Goal: Information Seeking & Learning: Learn about a topic

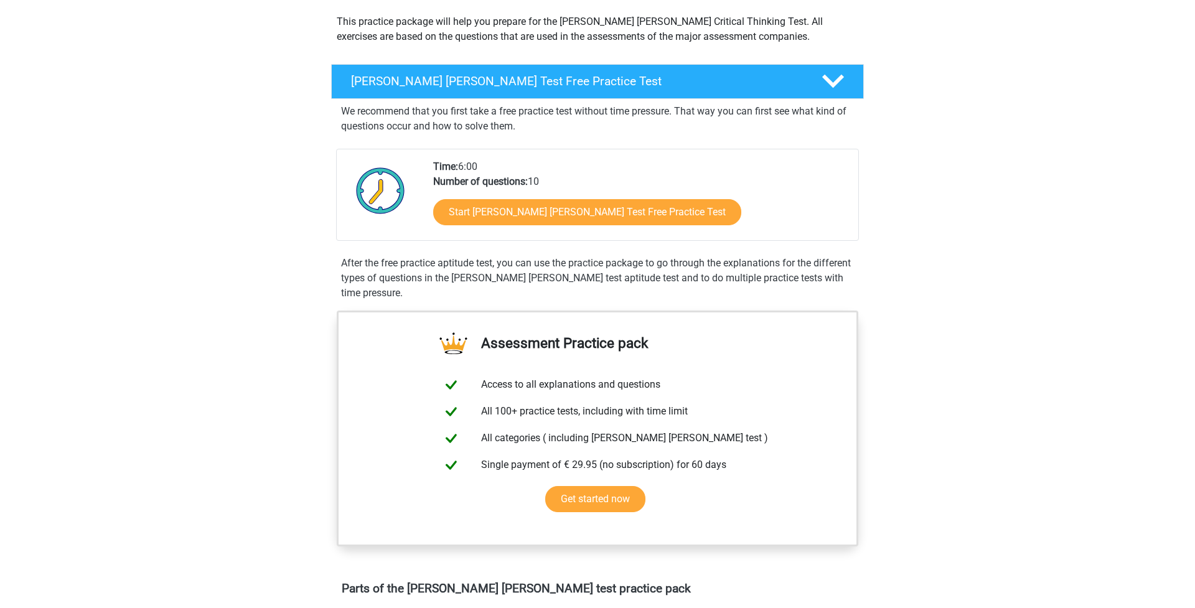
scroll to position [143, 0]
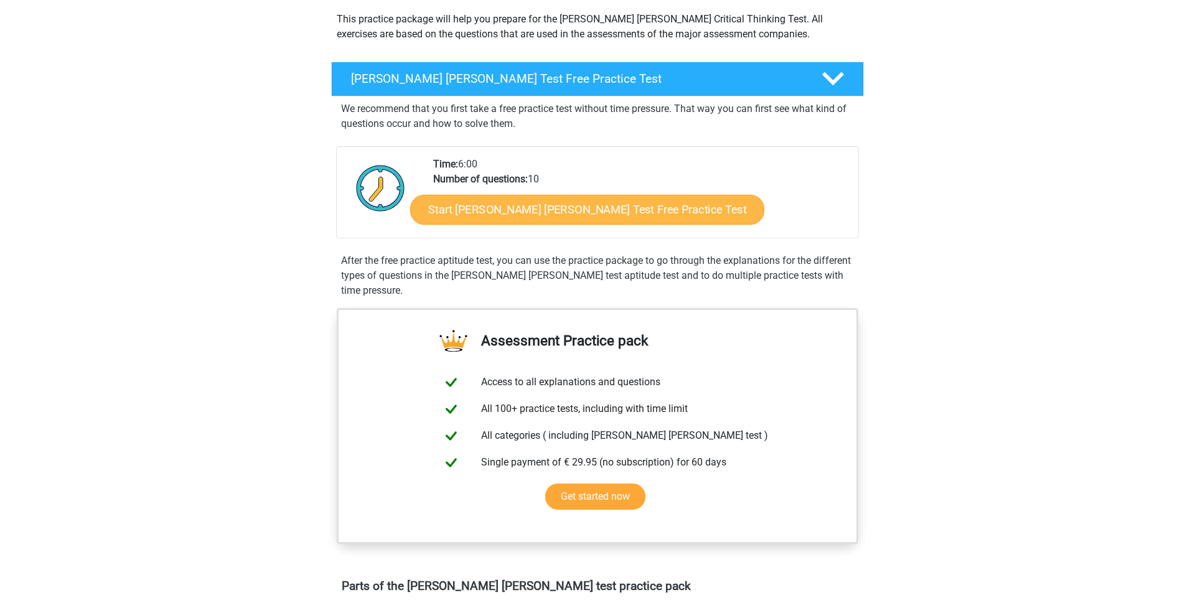
click at [635, 202] on link "Start [PERSON_NAME] [PERSON_NAME] Test Free Practice Test" at bounding box center [587, 210] width 354 height 30
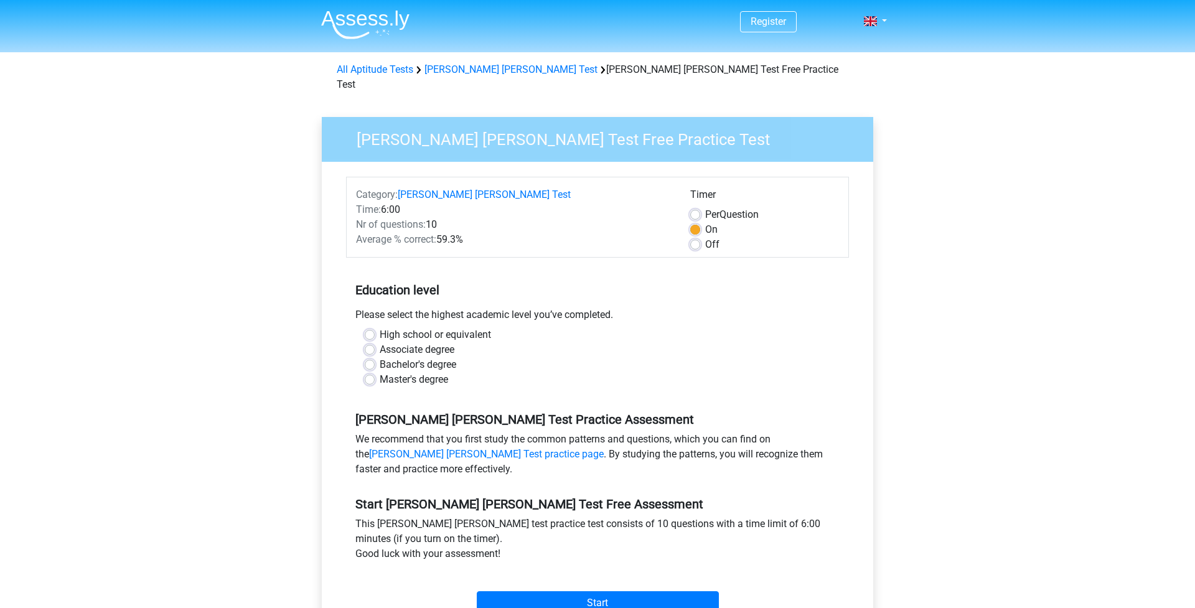
click at [380, 372] on label "Master's degree" at bounding box center [414, 379] width 68 height 15
click at [368, 372] on input "Master's degree" at bounding box center [370, 378] width 10 height 12
radio input "true"
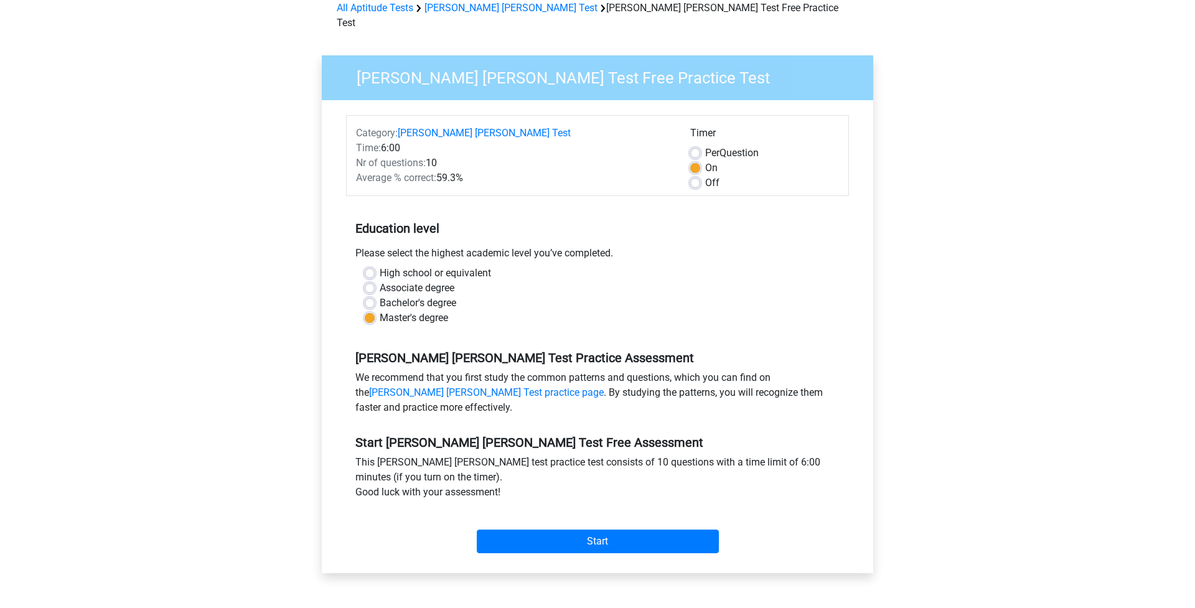
scroll to position [100, 0]
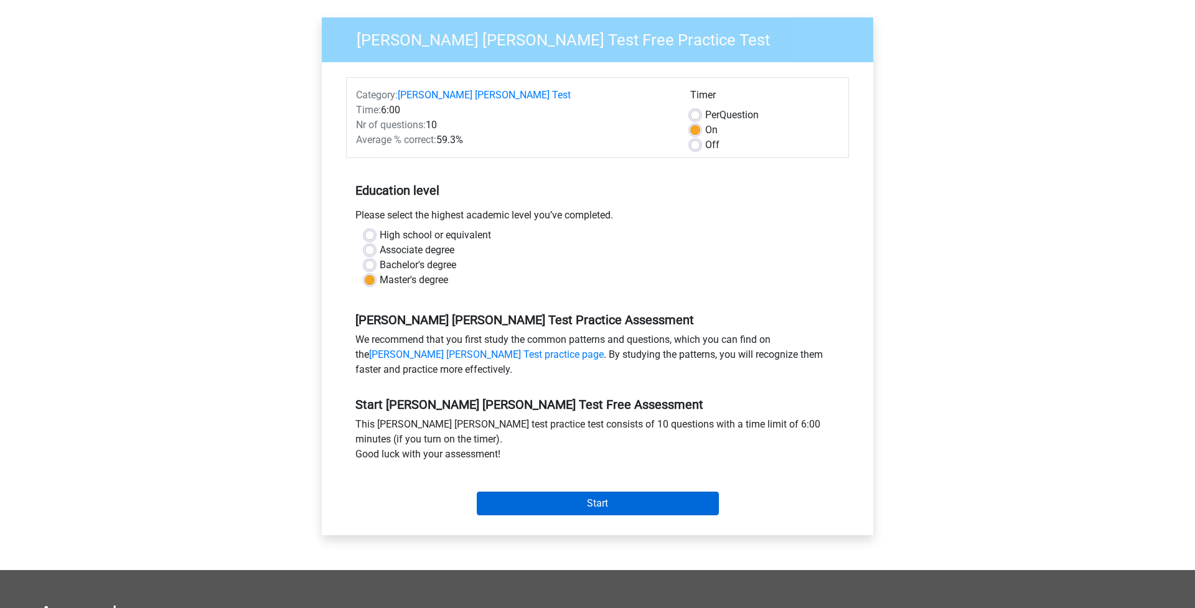
click at [497, 492] on input "Start" at bounding box center [598, 504] width 242 height 24
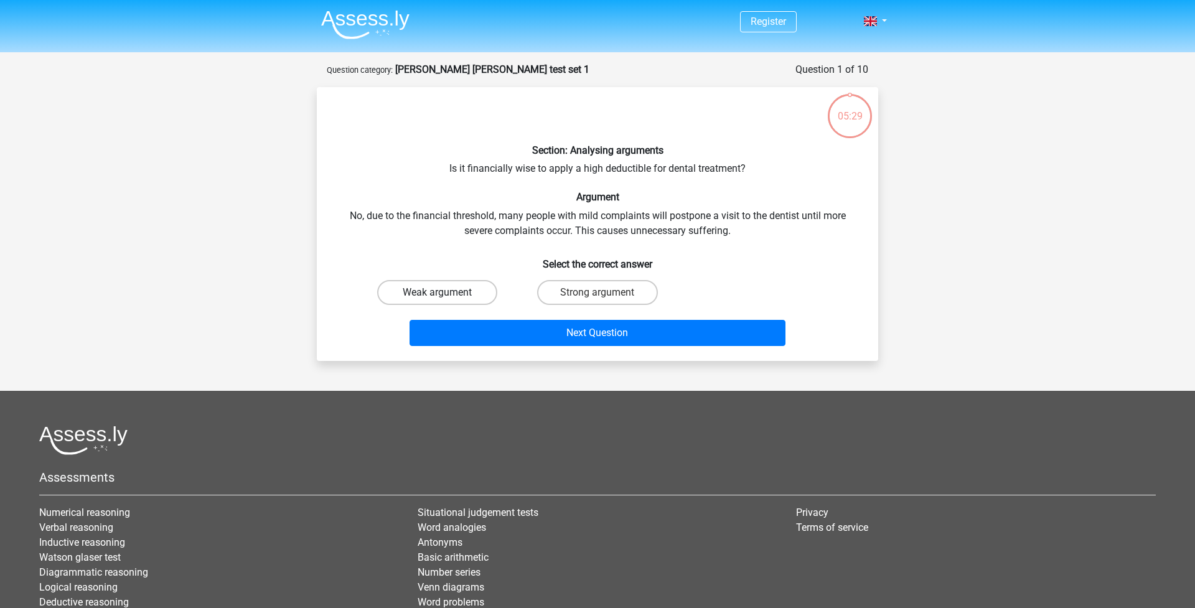
click at [466, 294] on label "Weak argument" at bounding box center [437, 292] width 120 height 25
click at [446, 294] on input "Weak argument" at bounding box center [442, 297] width 8 height 8
radio input "true"
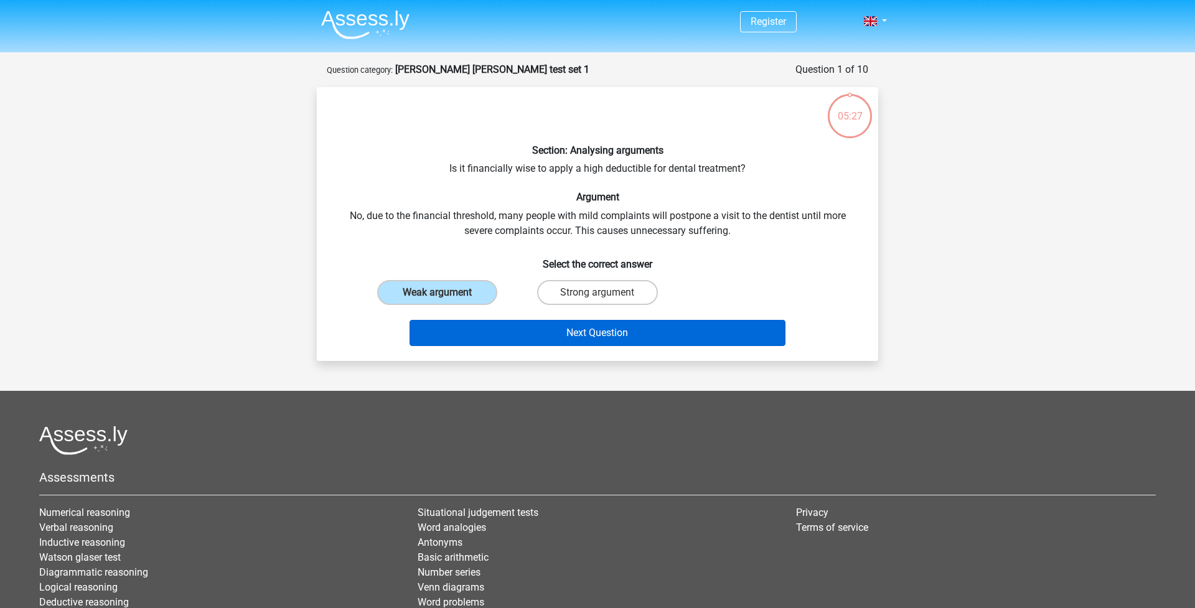
click at [502, 335] on button "Next Question" at bounding box center [598, 333] width 377 height 26
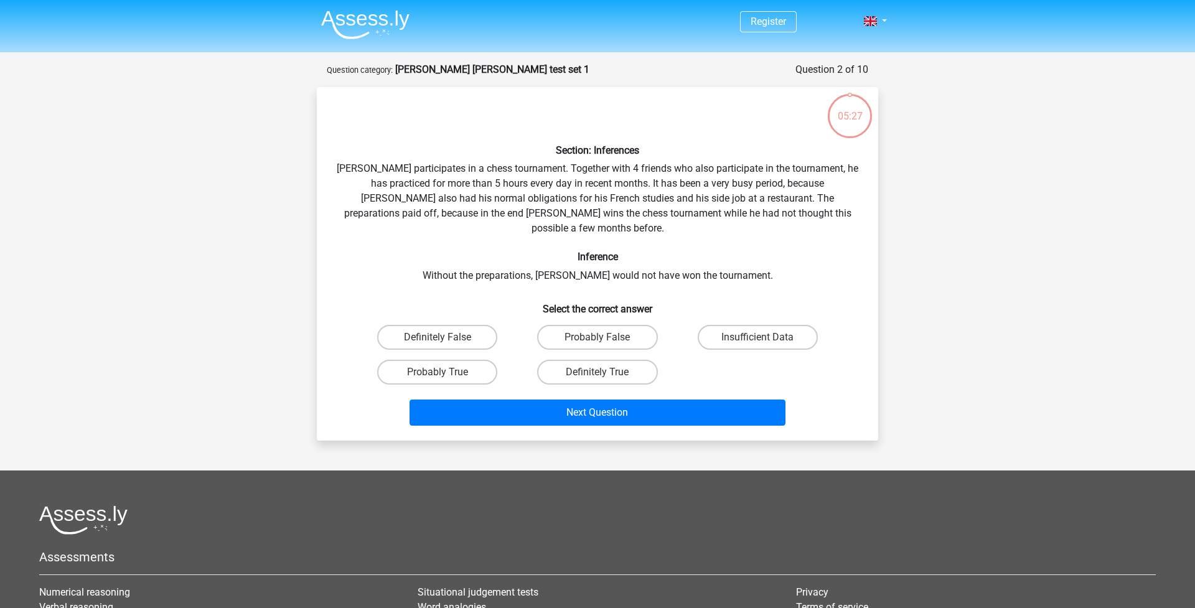
scroll to position [62, 0]
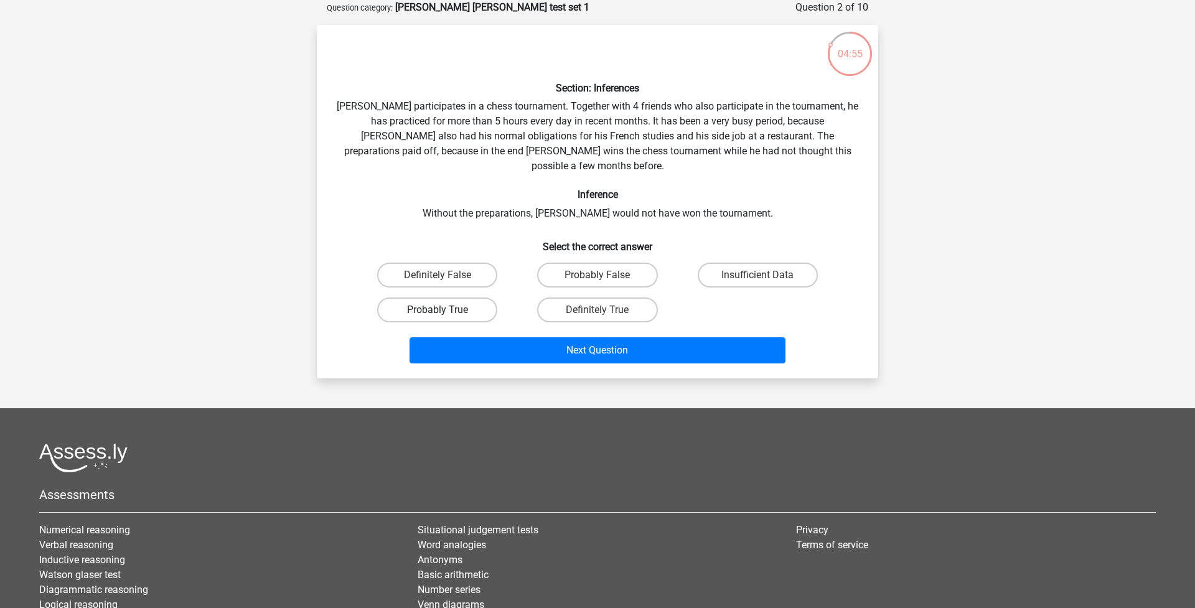
click at [470, 297] on label "Probably True" at bounding box center [437, 309] width 120 height 25
click at [446, 310] on input "Probably True" at bounding box center [442, 314] width 8 height 8
radio input "true"
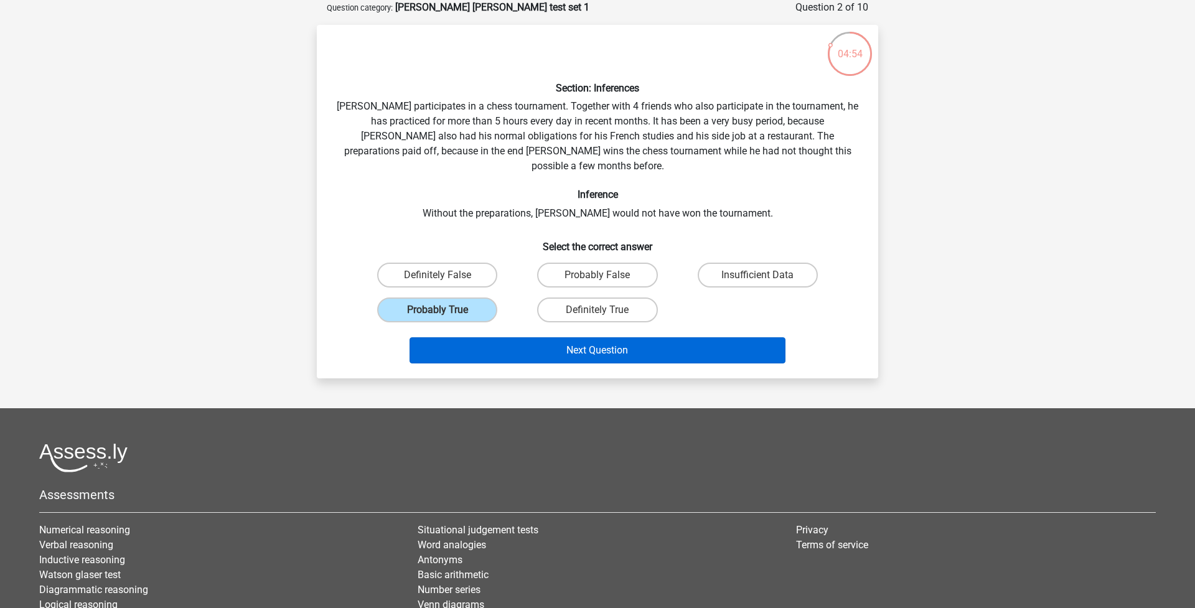
click at [484, 337] on button "Next Question" at bounding box center [598, 350] width 377 height 26
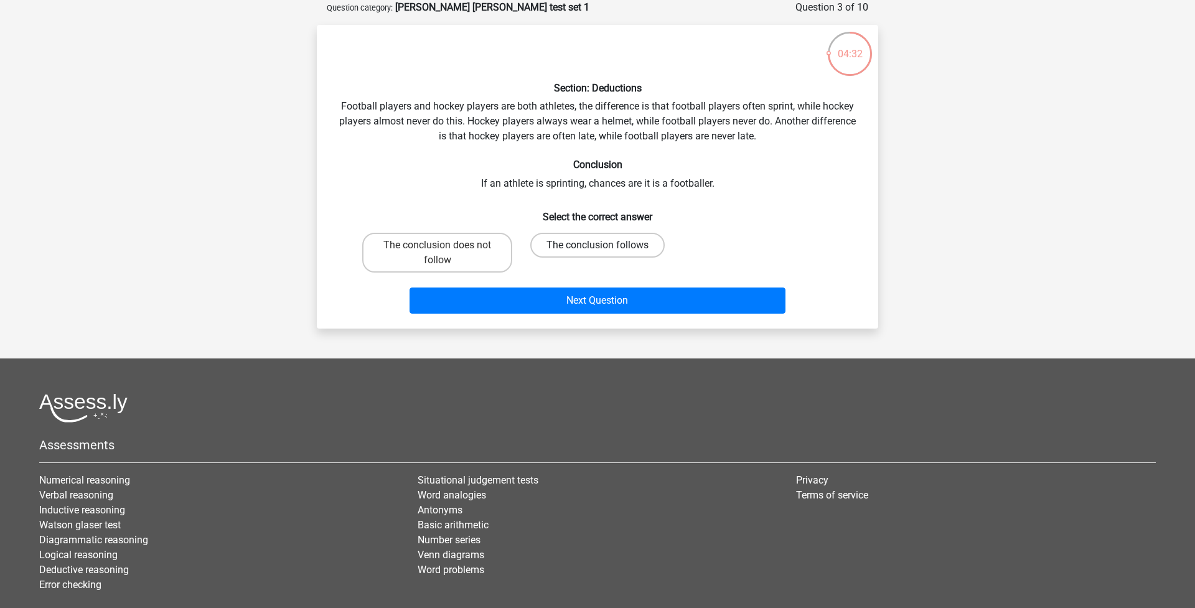
click at [582, 241] on label "The conclusion follows" at bounding box center [597, 245] width 134 height 25
click at [597, 245] on input "The conclusion follows" at bounding box center [601, 249] width 8 height 8
radio input "true"
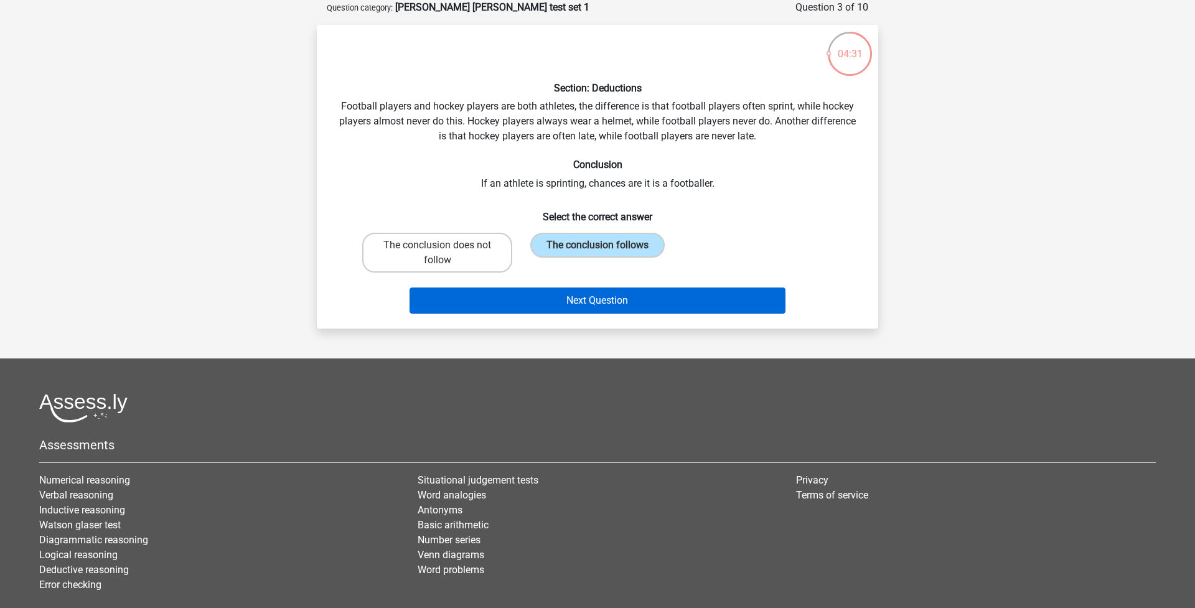
click at [591, 303] on button "Next Question" at bounding box center [598, 301] width 377 height 26
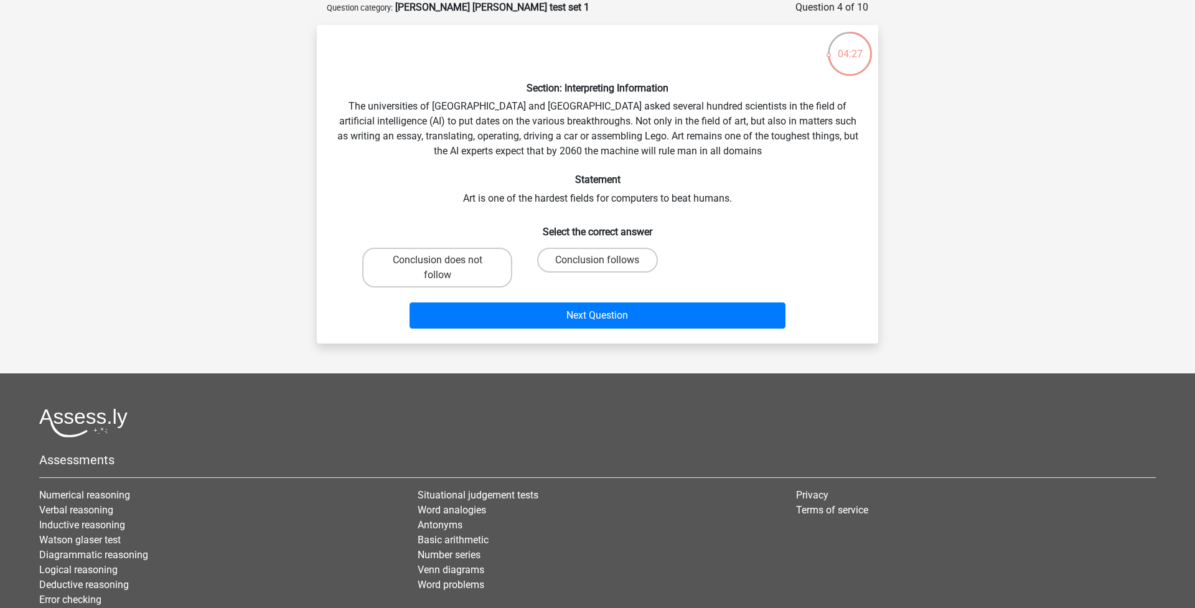
scroll to position [43, 0]
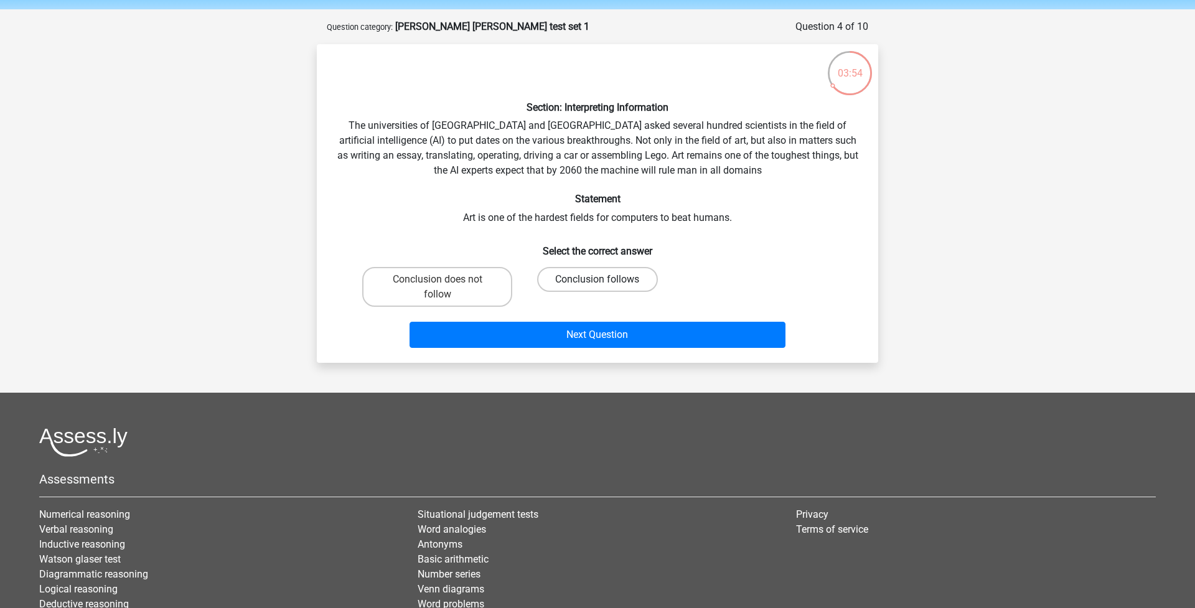
click at [575, 277] on label "Conclusion follows" at bounding box center [597, 279] width 120 height 25
click at [597, 279] on input "Conclusion follows" at bounding box center [601, 283] width 8 height 8
radio input "true"
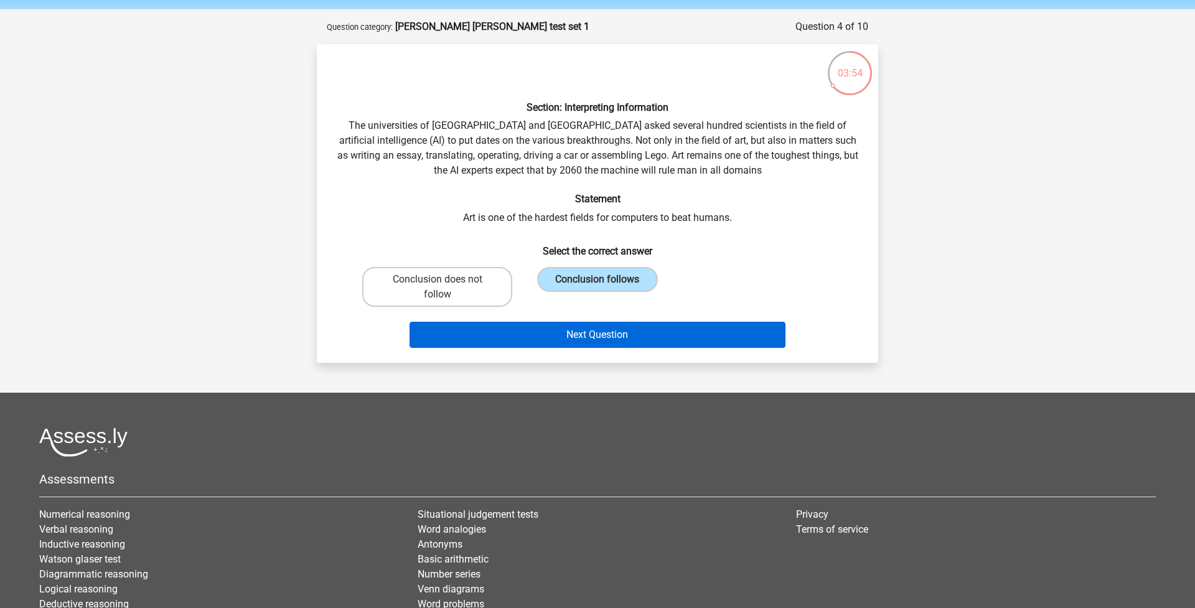
click at [580, 330] on button "Next Question" at bounding box center [598, 335] width 377 height 26
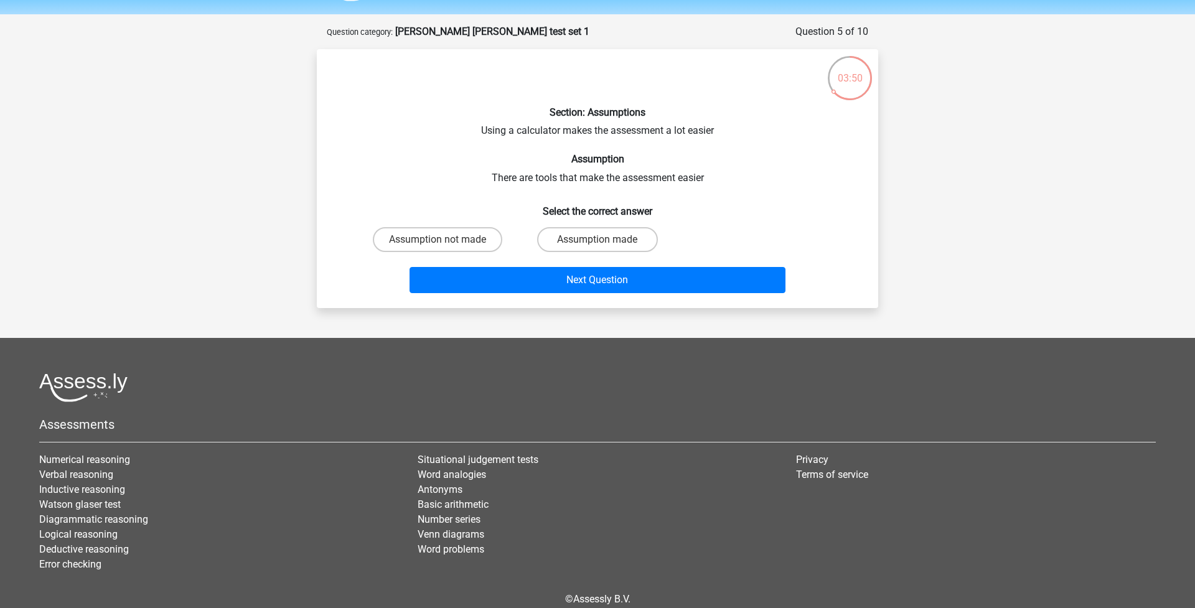
scroll to position [21, 0]
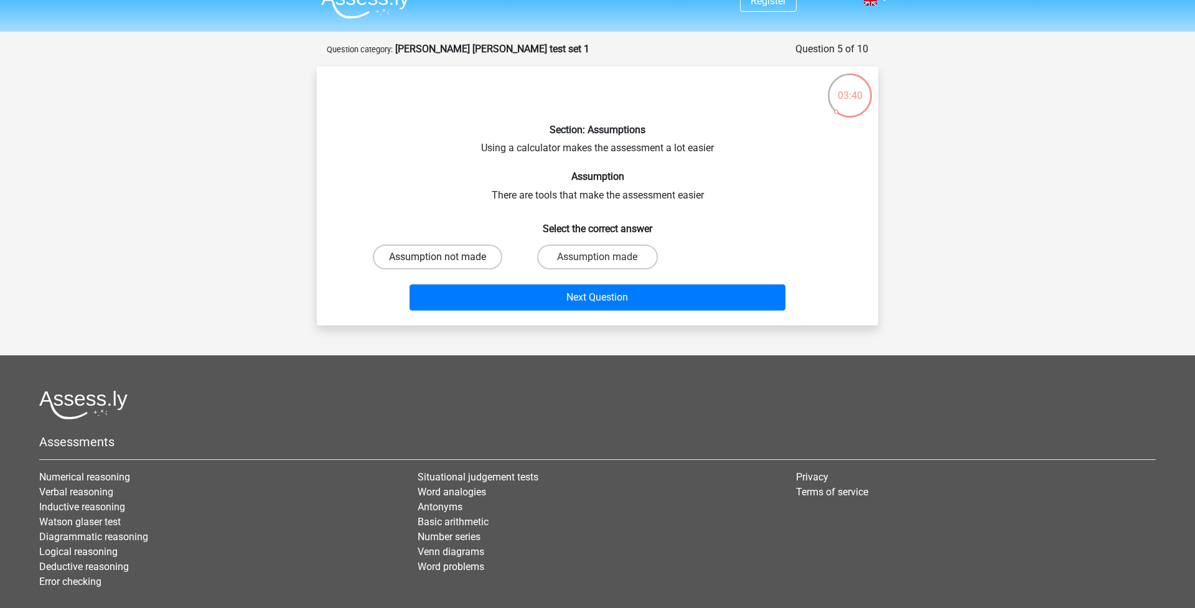
click at [454, 251] on label "Assumption not made" at bounding box center [437, 257] width 129 height 25
click at [446, 257] on input "Assumption not made" at bounding box center [442, 261] width 8 height 8
radio input "true"
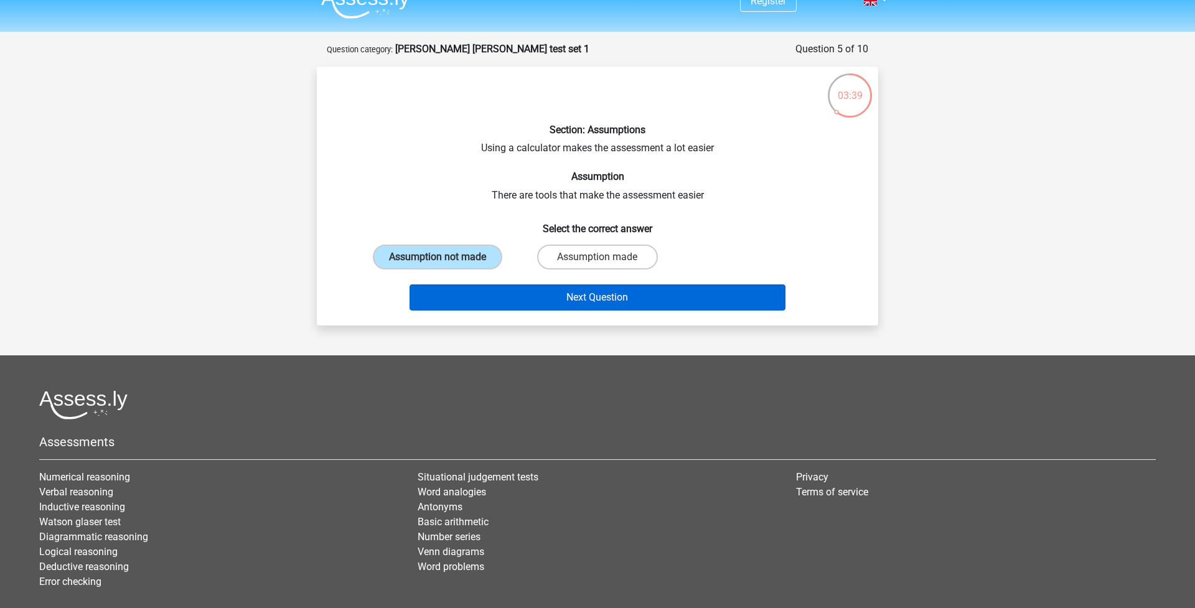
click at [494, 296] on button "Next Question" at bounding box center [598, 297] width 377 height 26
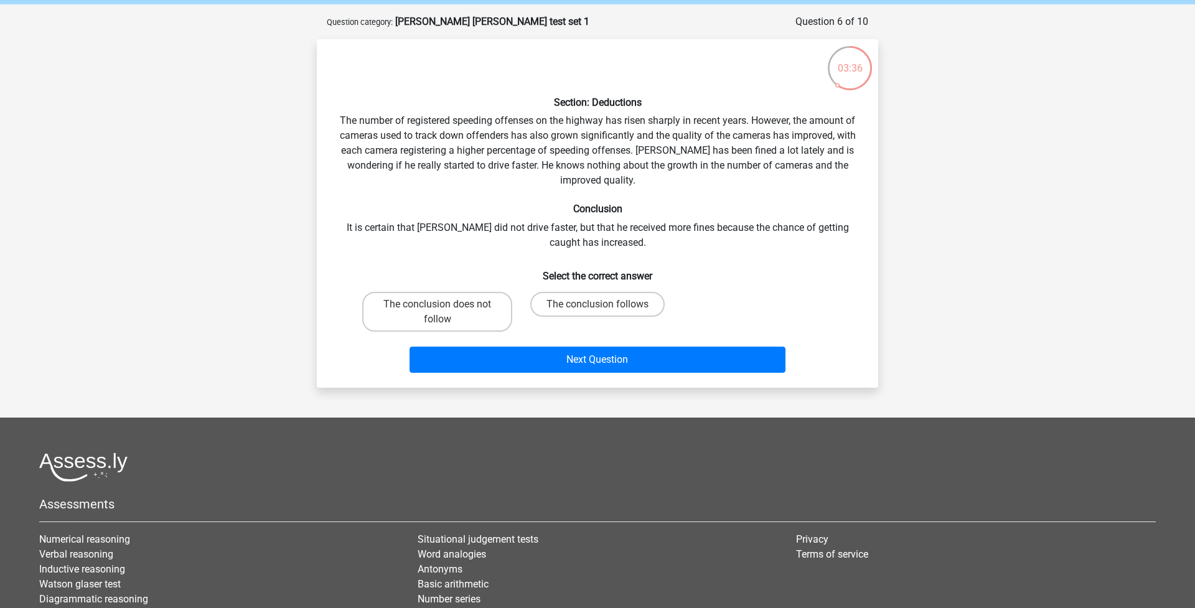
scroll to position [41, 0]
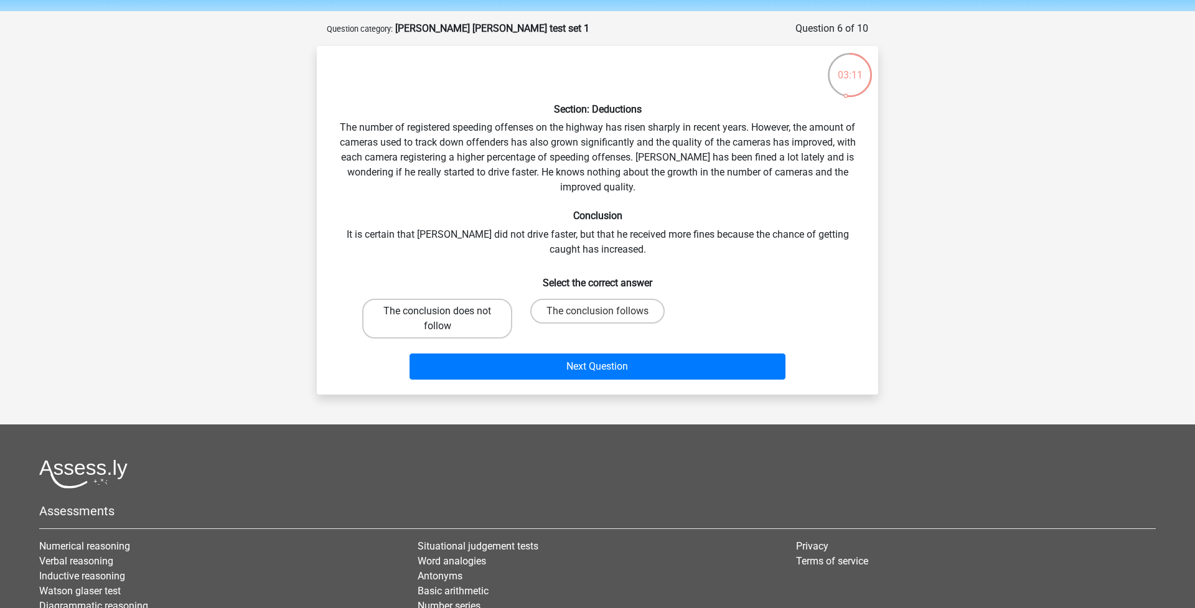
click at [439, 299] on label "The conclusion does not follow" at bounding box center [437, 319] width 150 height 40
click at [439, 311] on input "The conclusion does not follow" at bounding box center [442, 315] width 8 height 8
radio input "true"
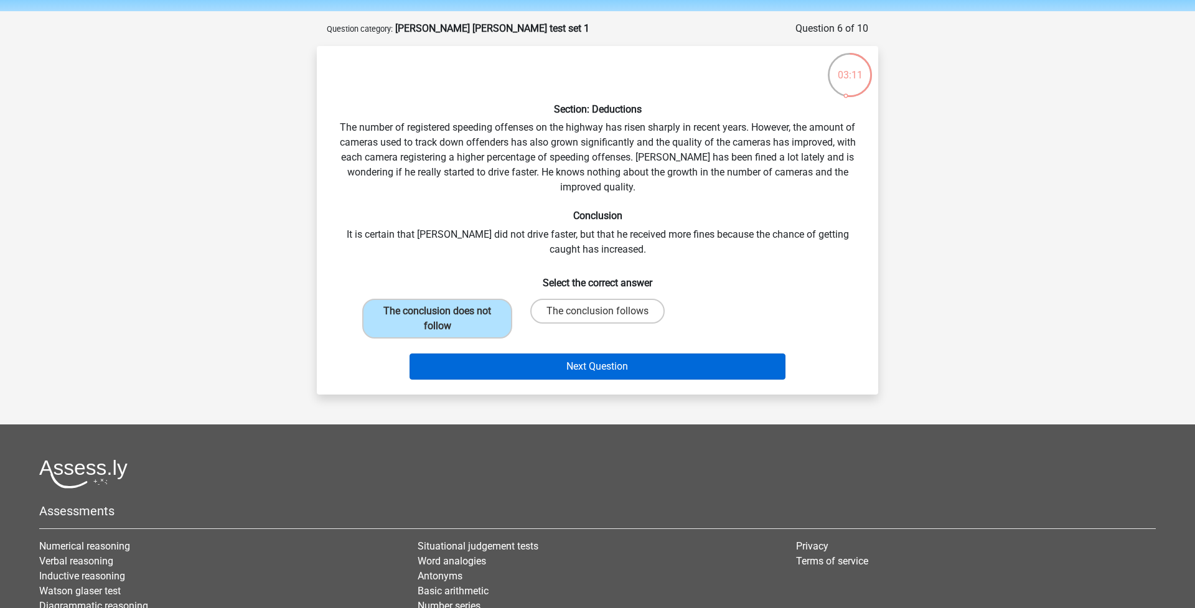
click at [526, 363] on button "Next Question" at bounding box center [598, 367] width 377 height 26
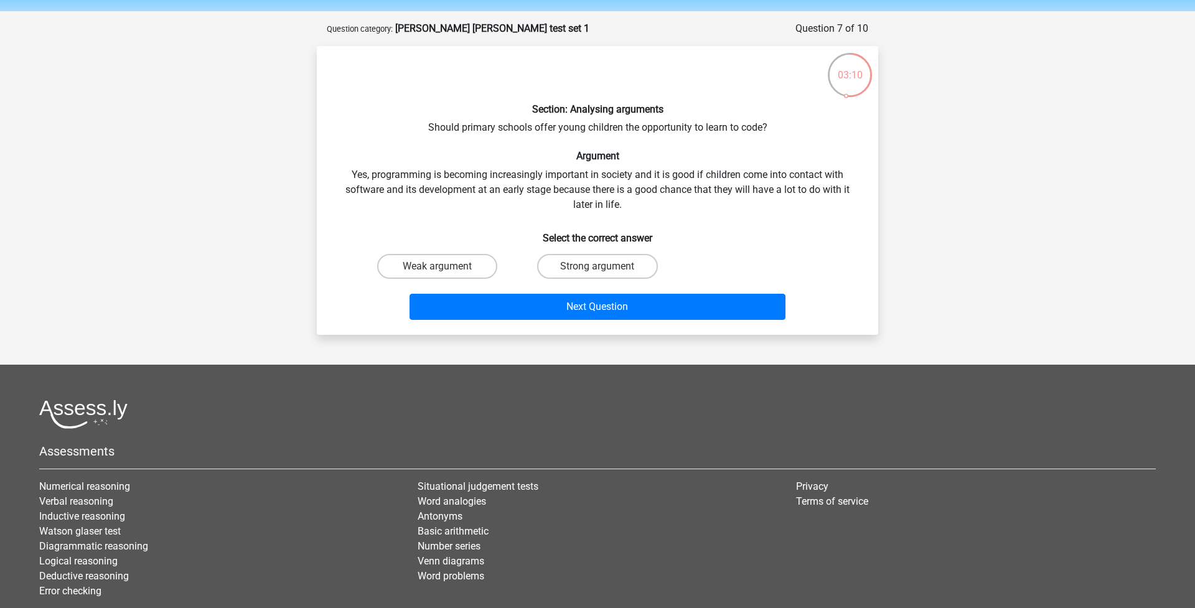
scroll to position [62, 0]
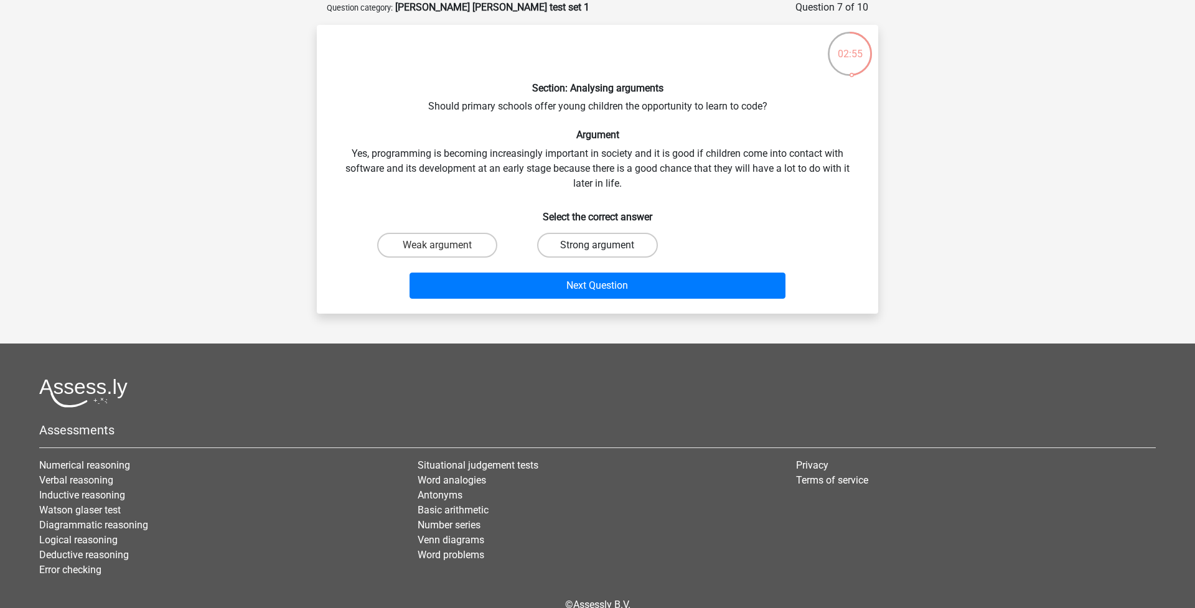
click at [563, 248] on label "Strong argument" at bounding box center [597, 245] width 120 height 25
click at [597, 248] on input "Strong argument" at bounding box center [601, 249] width 8 height 8
radio input "true"
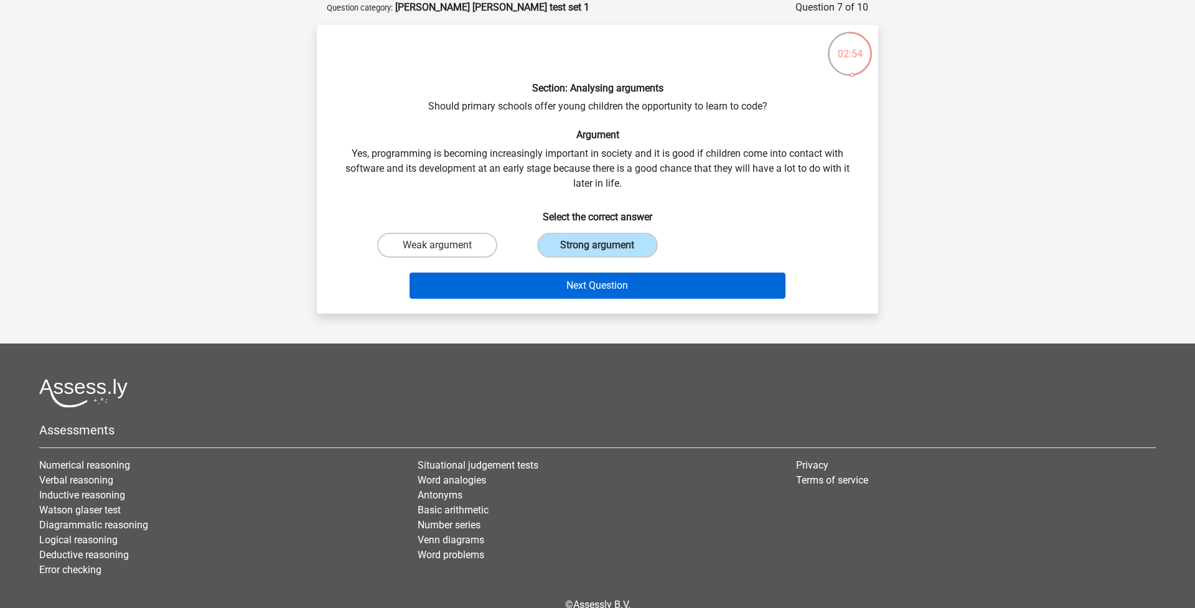
click at [556, 289] on button "Next Question" at bounding box center [598, 286] width 377 height 26
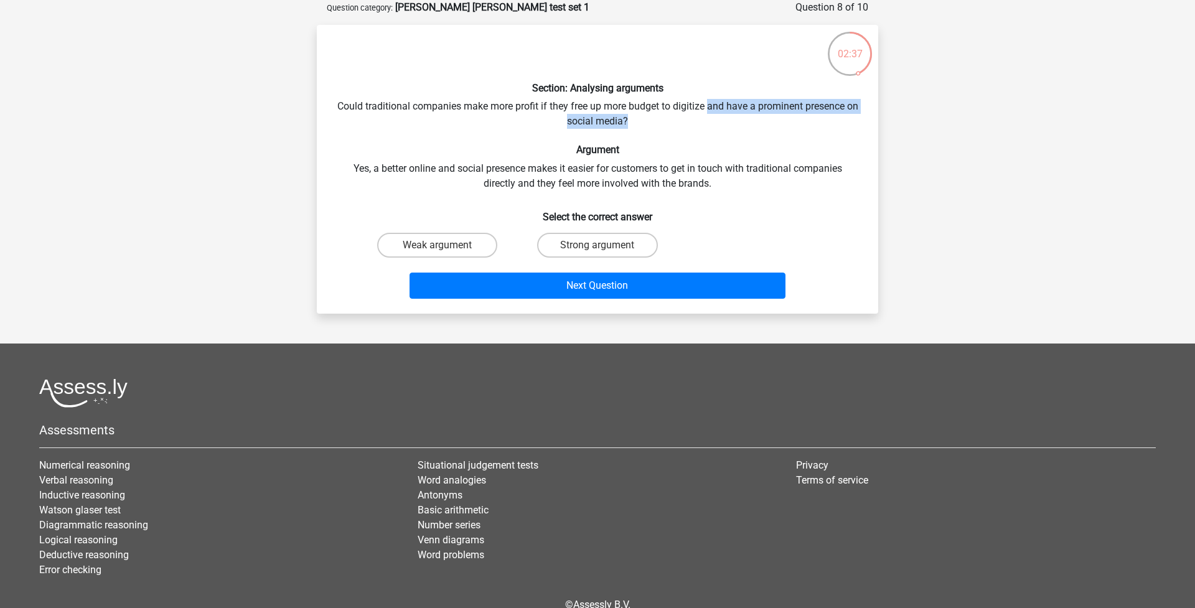
drag, startPoint x: 657, startPoint y: 126, endPoint x: 715, endPoint y: 101, distance: 63.0
click at [715, 101] on div "Section: Analysing arguments Could traditional companies make more profit if th…" at bounding box center [597, 169] width 551 height 269
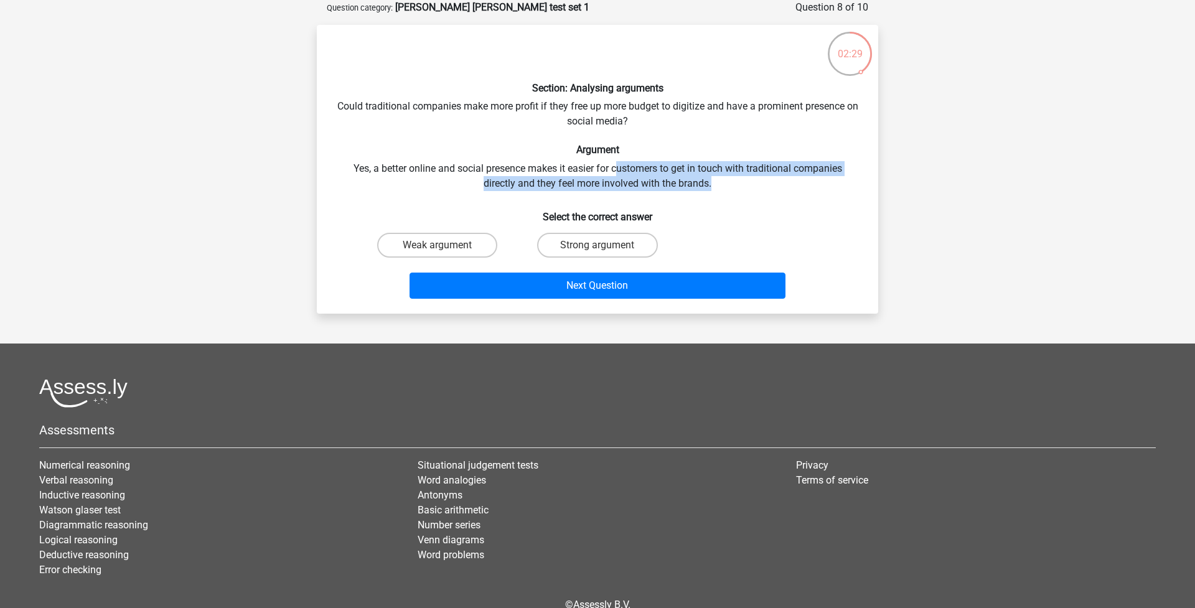
drag, startPoint x: 719, startPoint y: 182, endPoint x: 615, endPoint y: 167, distance: 105.1
click at [615, 167] on div "Section: Analysing arguments Could traditional companies make more profit if th…" at bounding box center [597, 169] width 551 height 269
click at [449, 240] on label "Weak argument" at bounding box center [437, 245] width 120 height 25
click at [446, 245] on input "Weak argument" at bounding box center [442, 249] width 8 height 8
radio input "true"
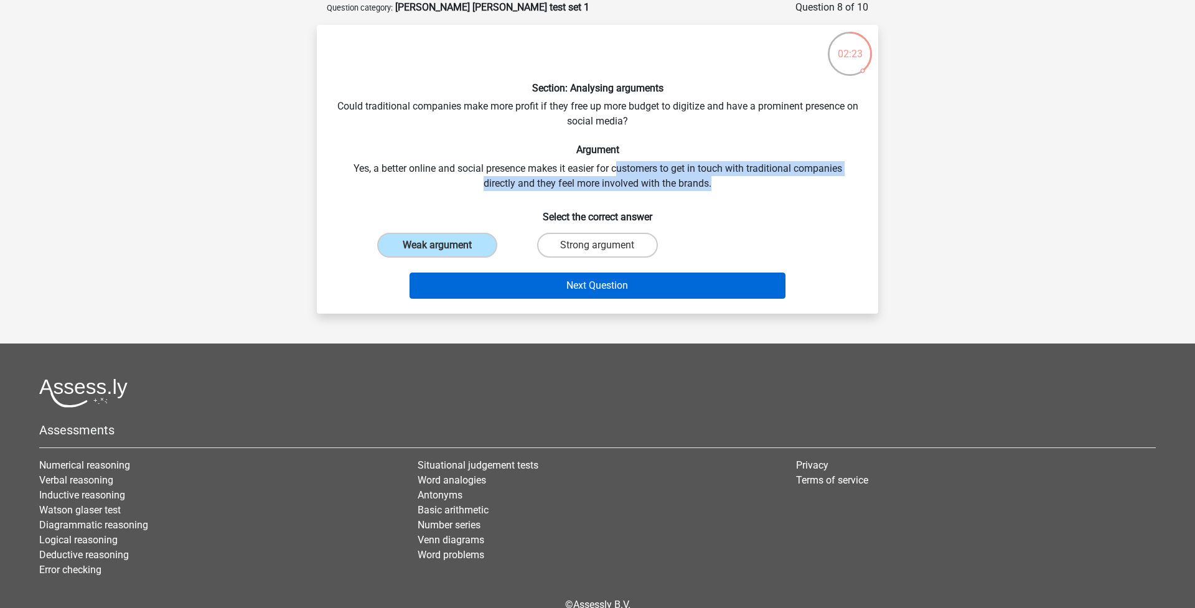
click at [490, 278] on button "Next Question" at bounding box center [598, 286] width 377 height 26
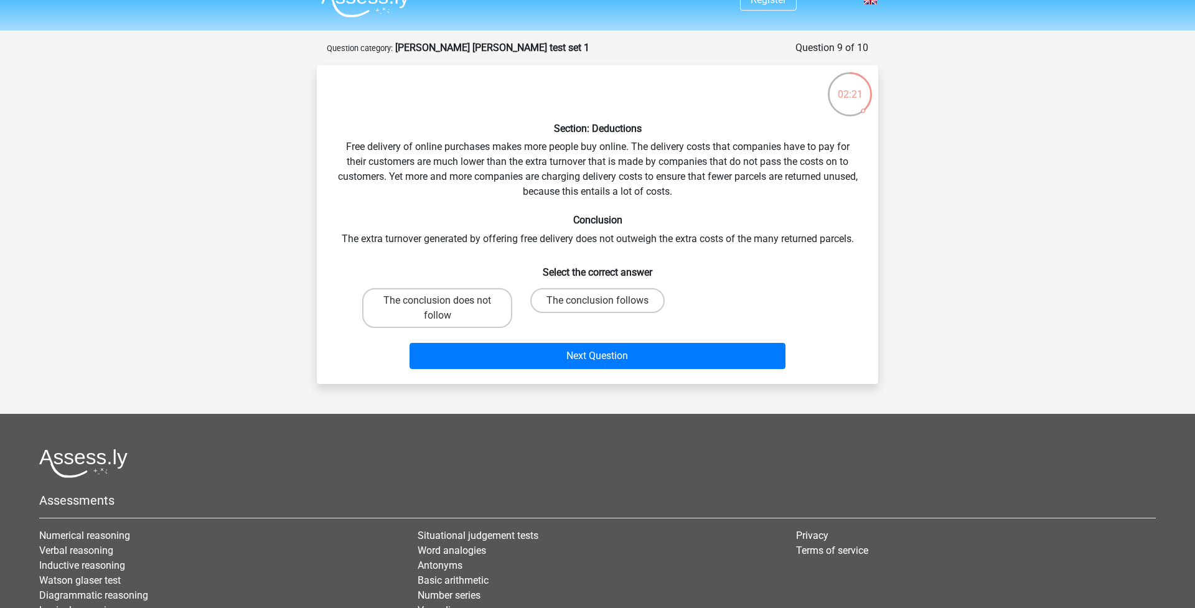
scroll to position [21, 0]
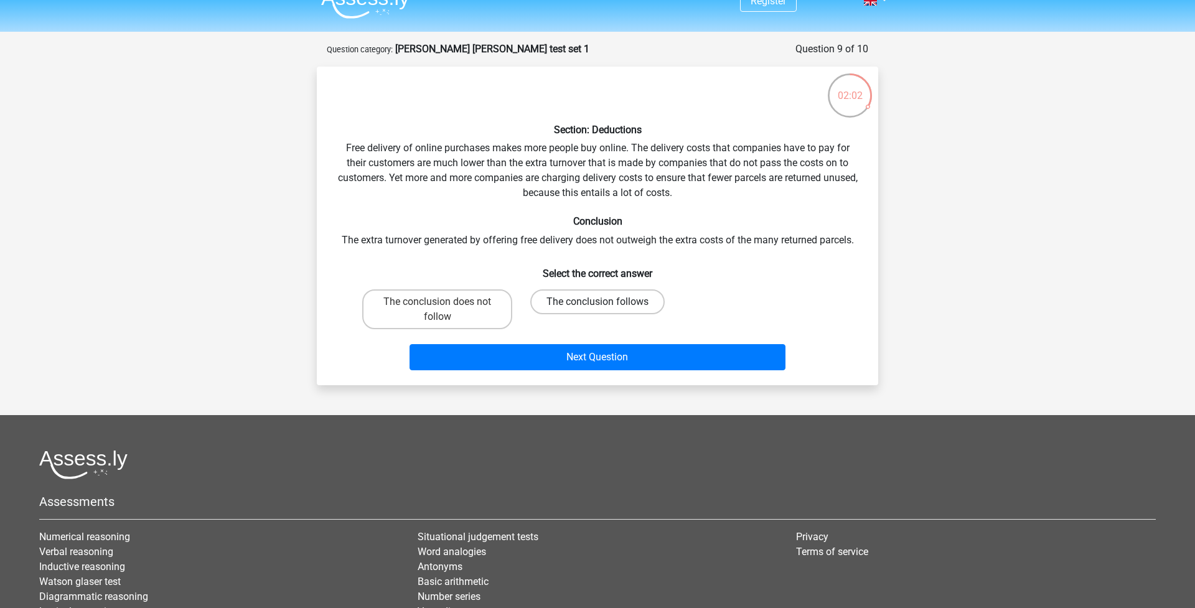
click at [556, 301] on label "The conclusion follows" at bounding box center [597, 301] width 134 height 25
click at [597, 302] on input "The conclusion follows" at bounding box center [601, 306] width 8 height 8
radio input "true"
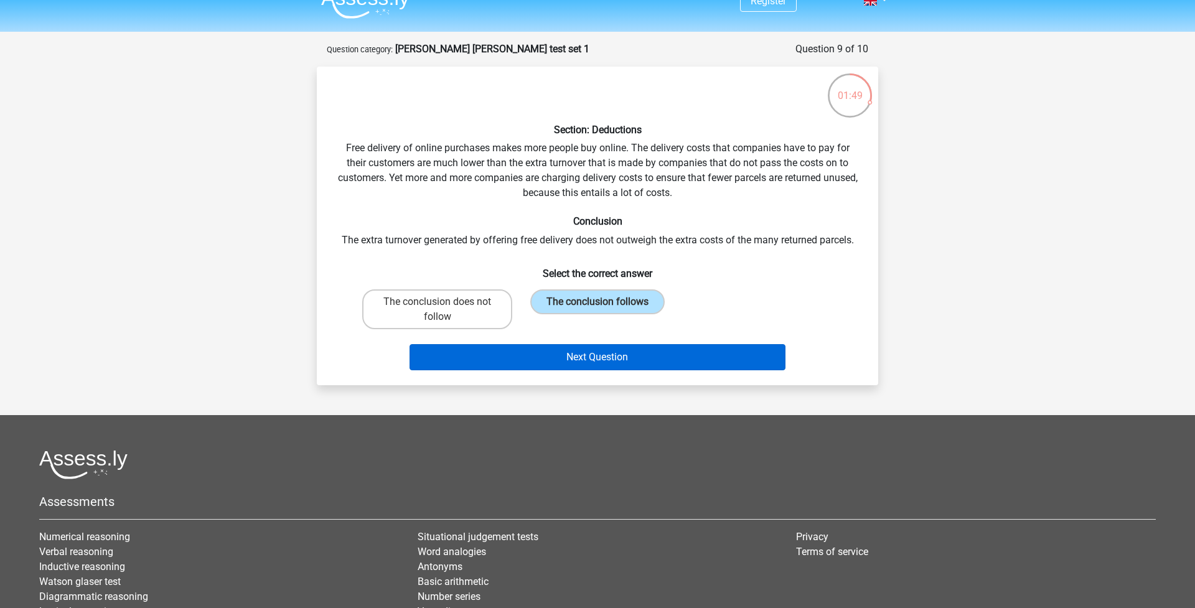
click at [554, 359] on button "Next Question" at bounding box center [598, 357] width 377 height 26
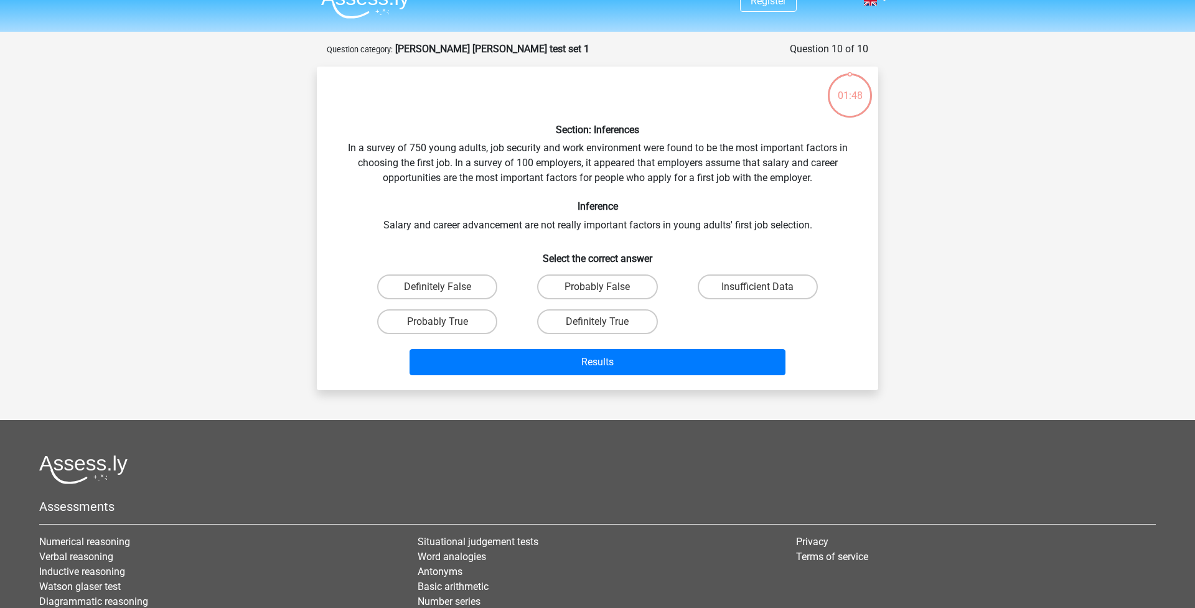
scroll to position [62, 0]
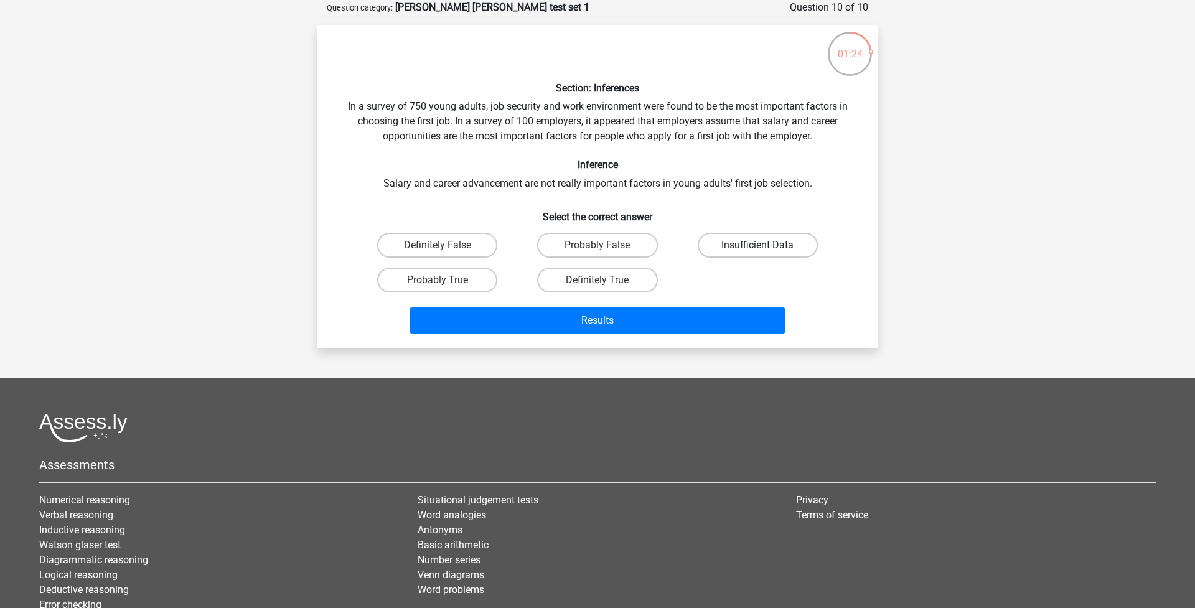
click at [748, 246] on label "Insufficient Data" at bounding box center [758, 245] width 120 height 25
click at [757, 246] on input "Insufficient Data" at bounding box center [761, 249] width 8 height 8
radio input "true"
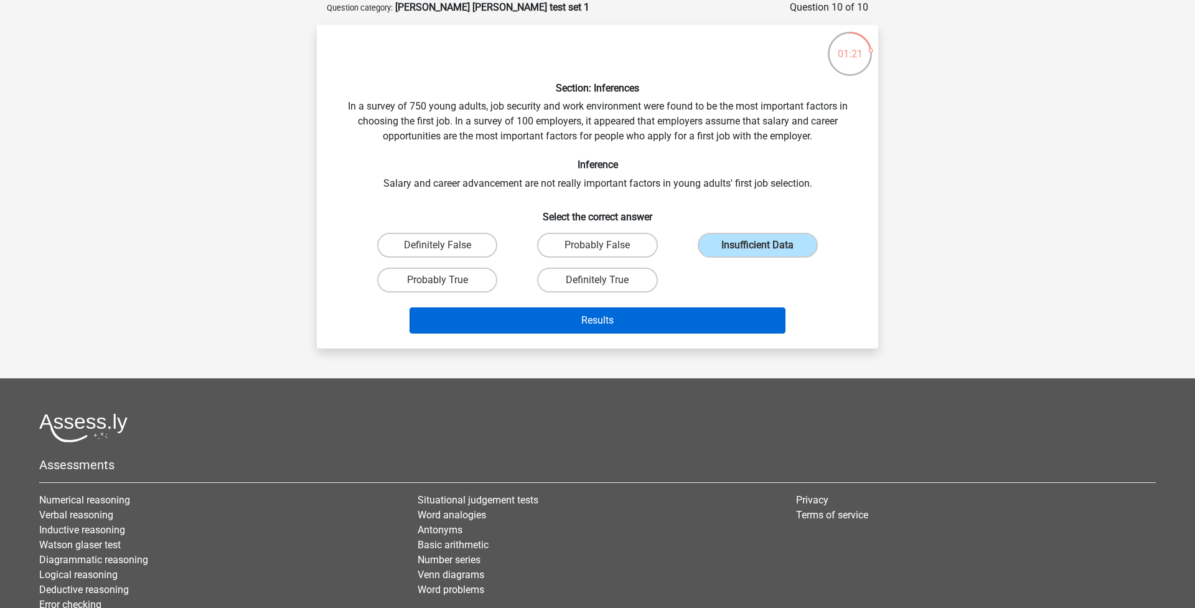
click at [666, 324] on button "Results" at bounding box center [598, 320] width 377 height 26
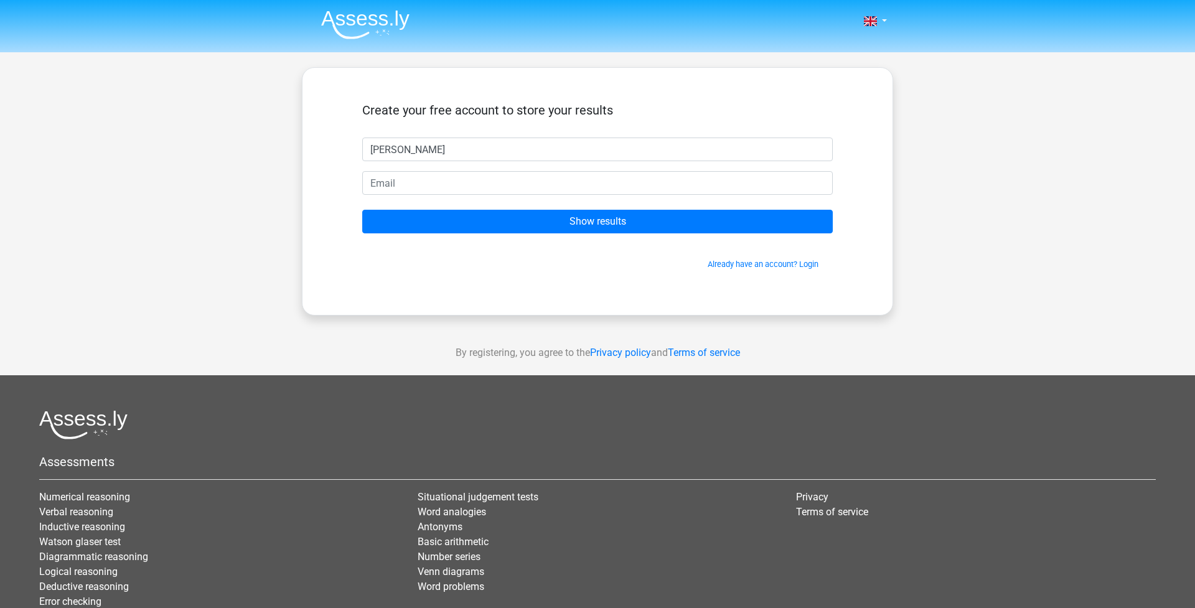
type input "Chloe"
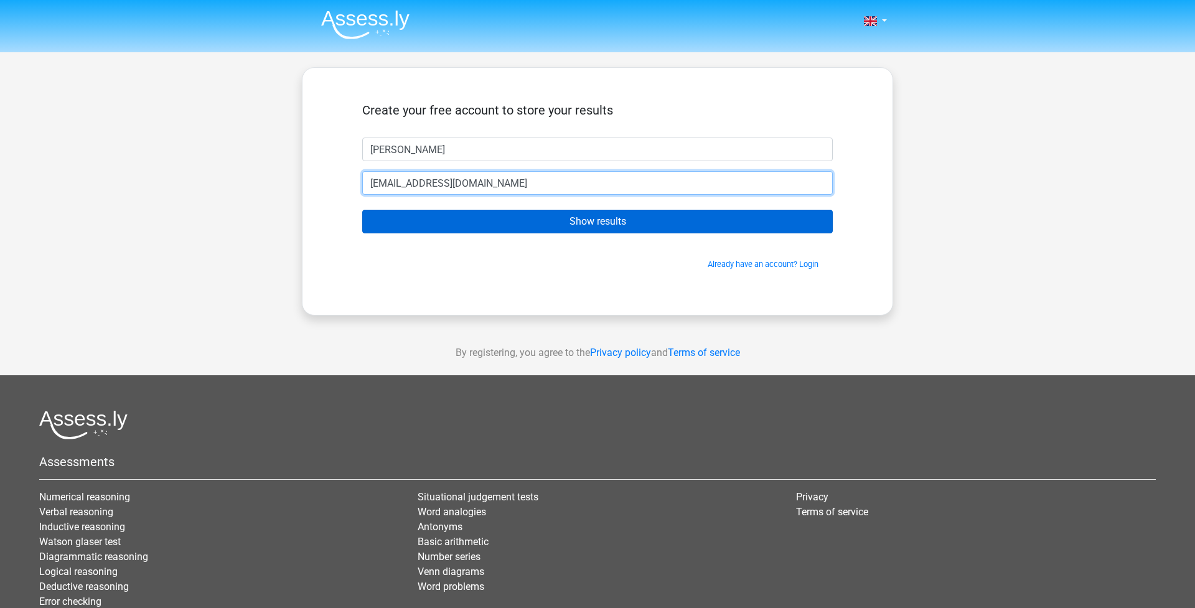
type input "chloestephenson9@hotmail.com"
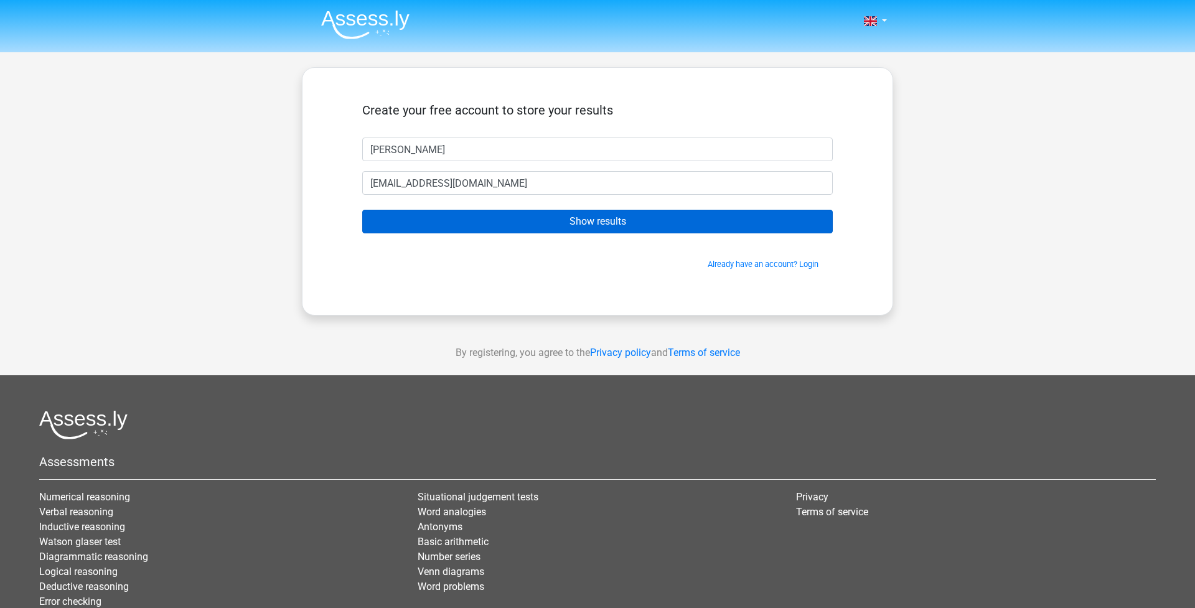
click at [595, 222] on input "Show results" at bounding box center [597, 222] width 471 height 24
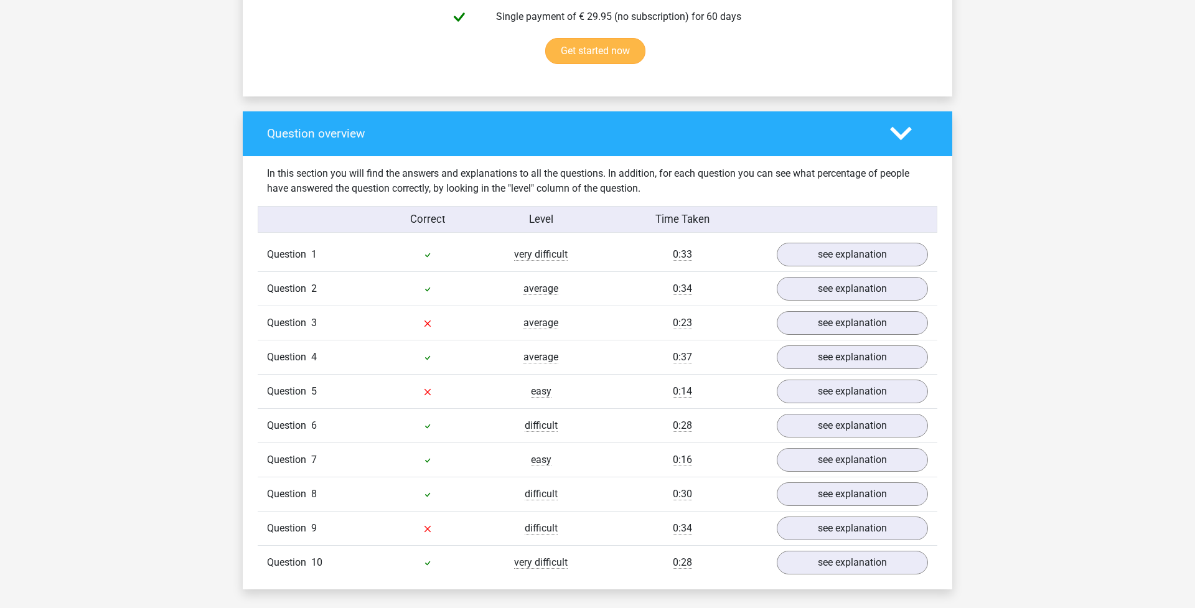
scroll to position [830, 0]
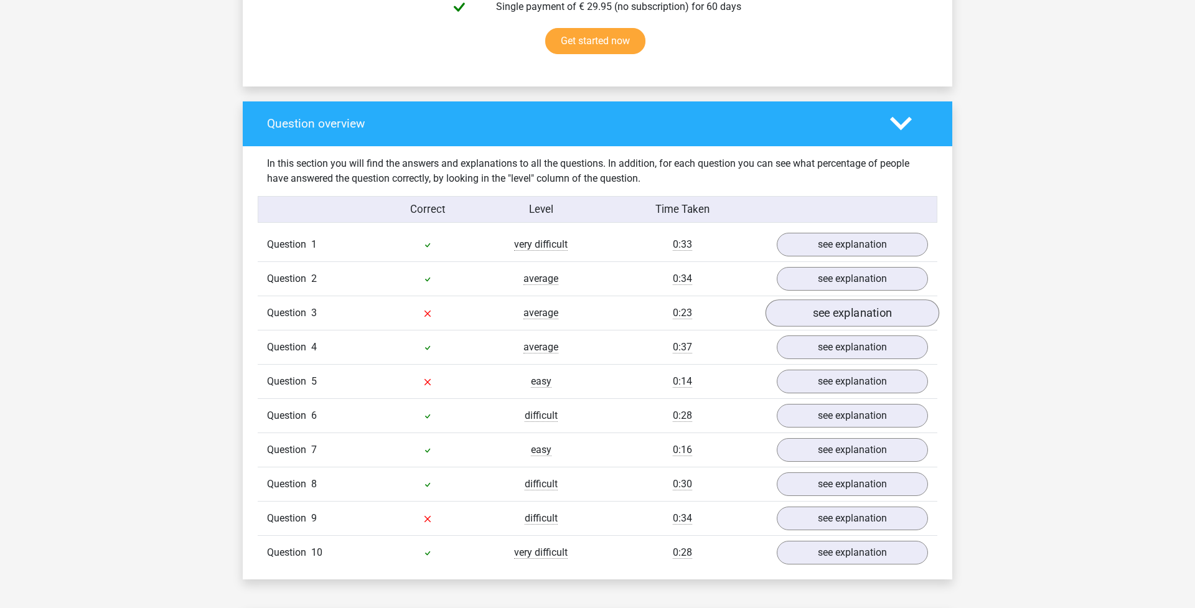
click at [811, 304] on link "see explanation" at bounding box center [853, 312] width 174 height 27
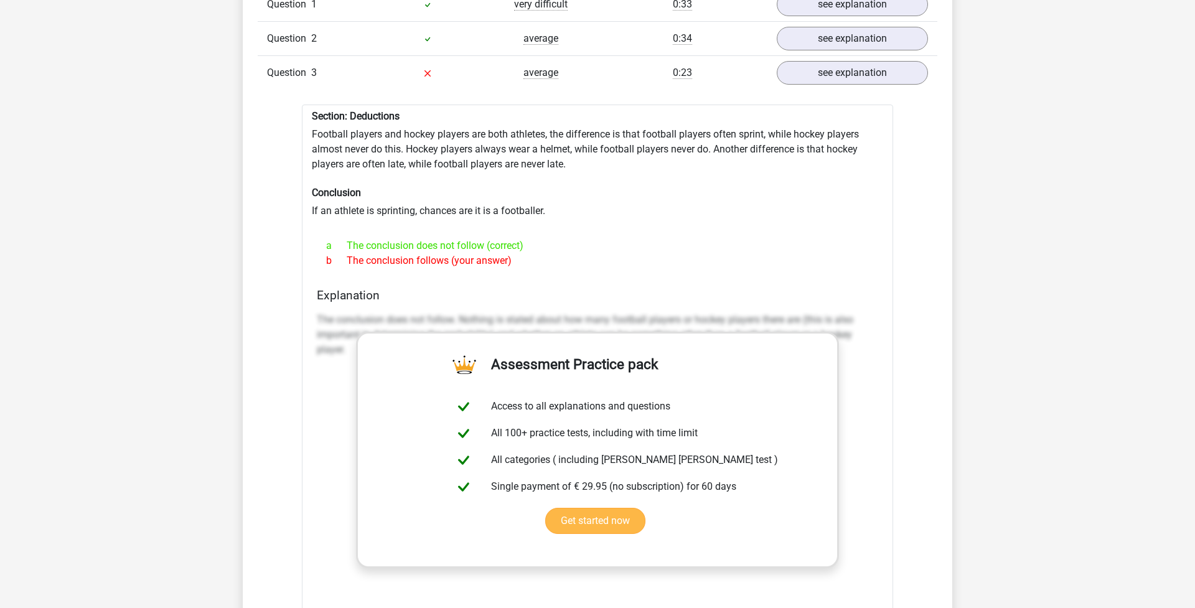
scroll to position [1049, 0]
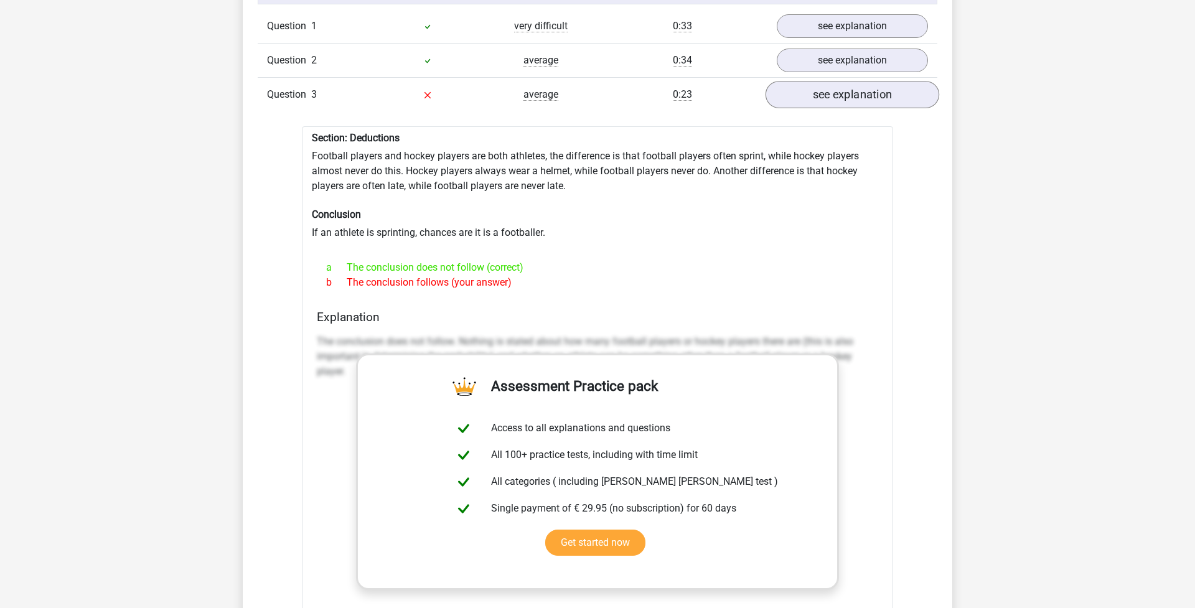
click at [838, 92] on link "see explanation" at bounding box center [853, 94] width 174 height 27
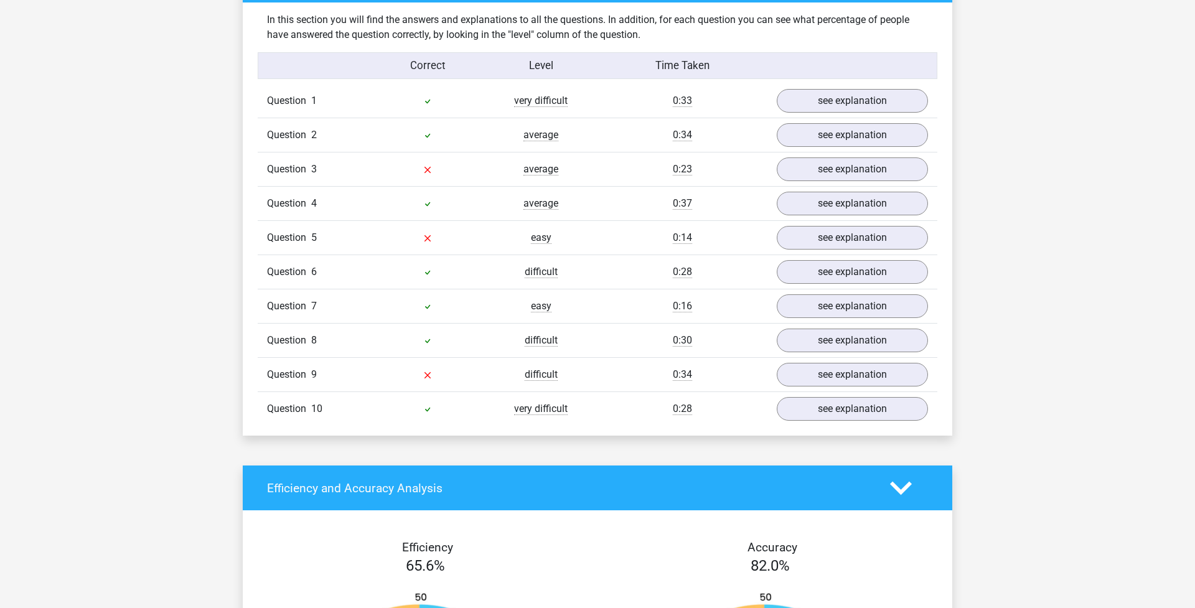
scroll to position [973, 0]
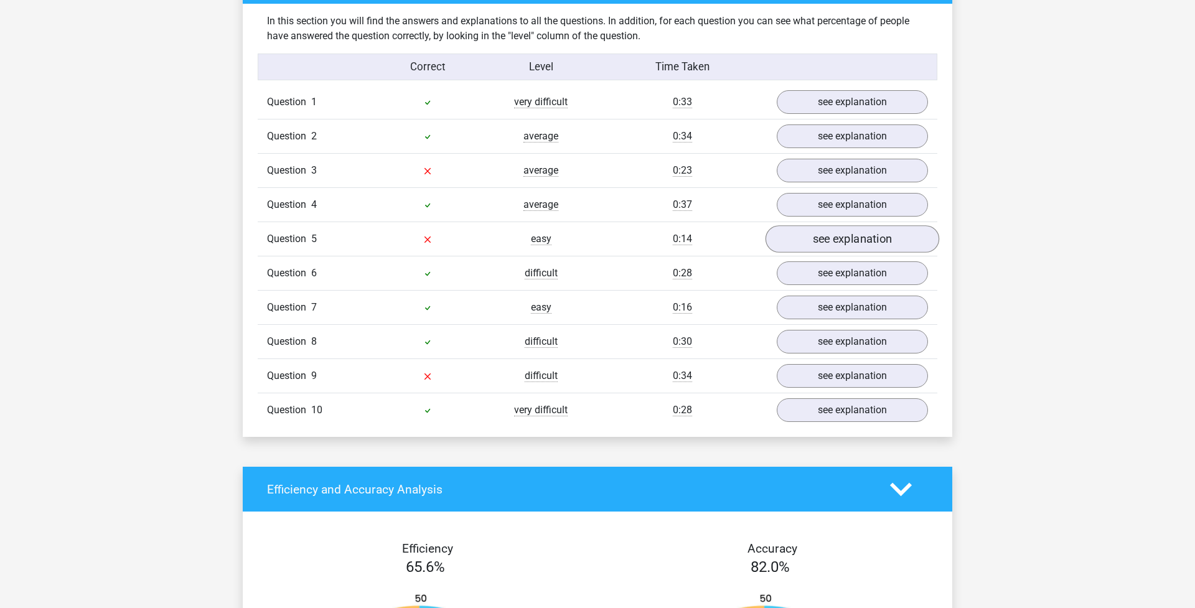
click at [812, 236] on link "see explanation" at bounding box center [853, 238] width 174 height 27
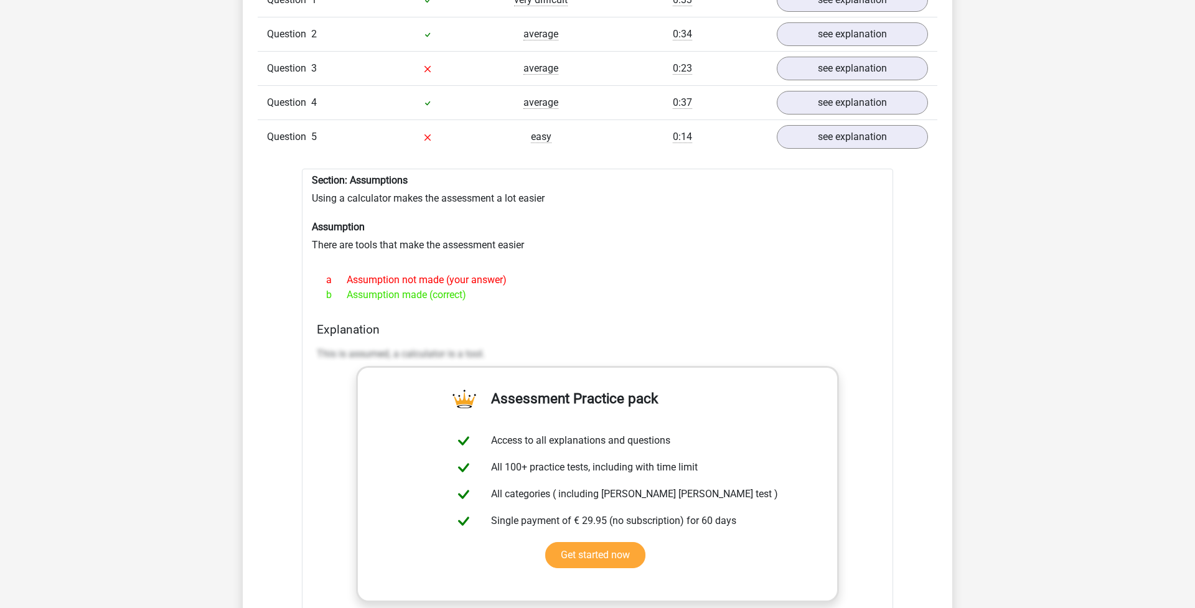
scroll to position [1077, 0]
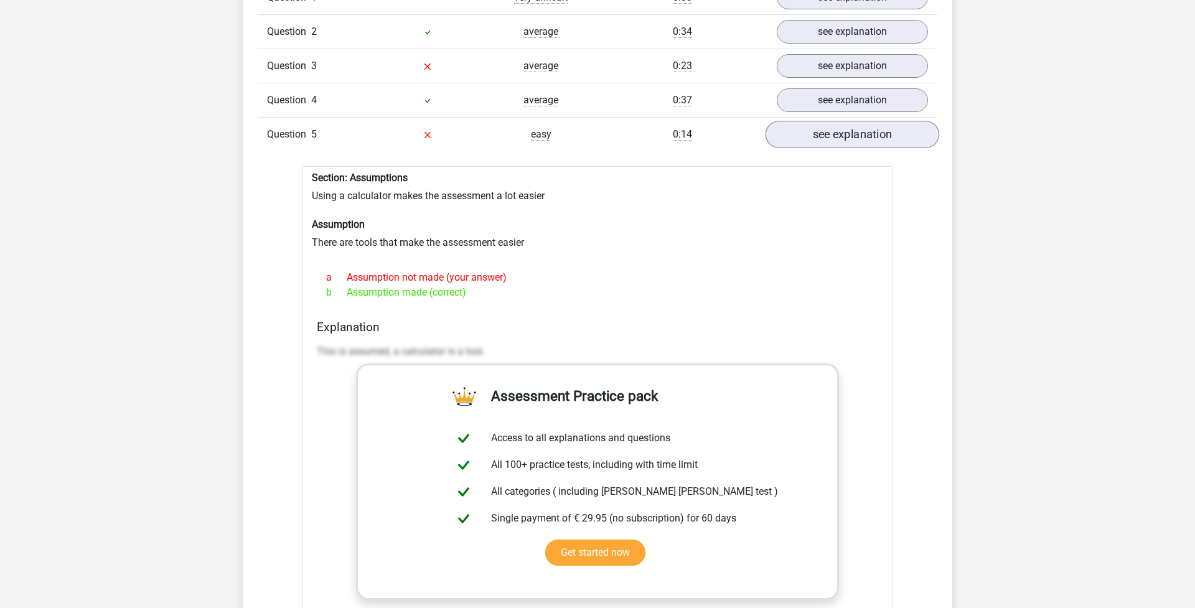
click at [818, 132] on link "see explanation" at bounding box center [853, 134] width 174 height 27
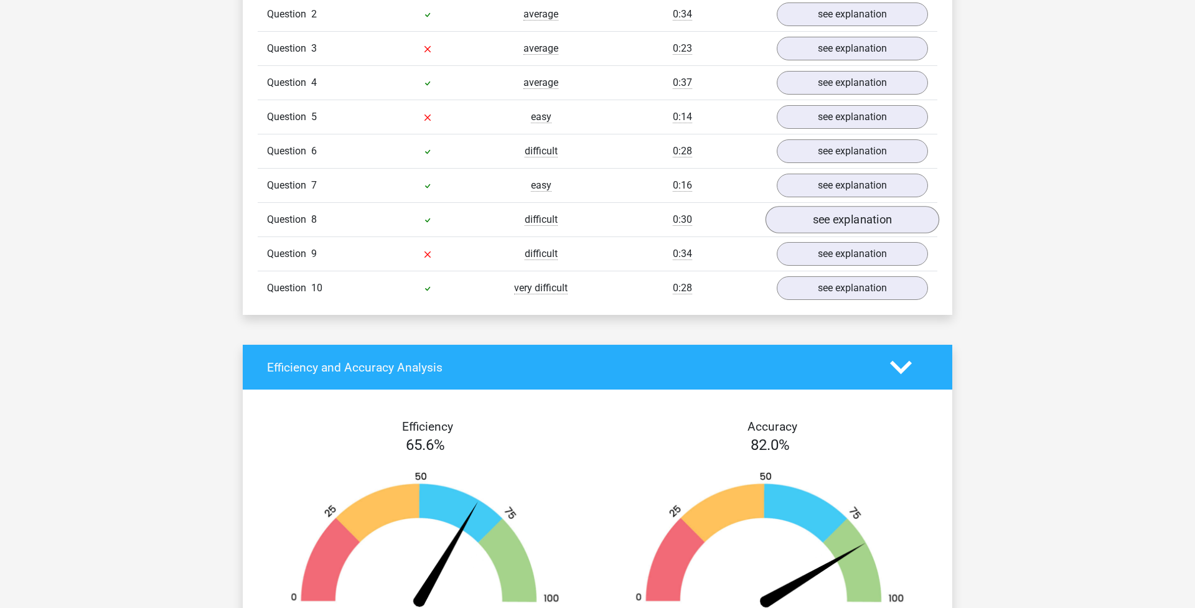
scroll to position [1097, 0]
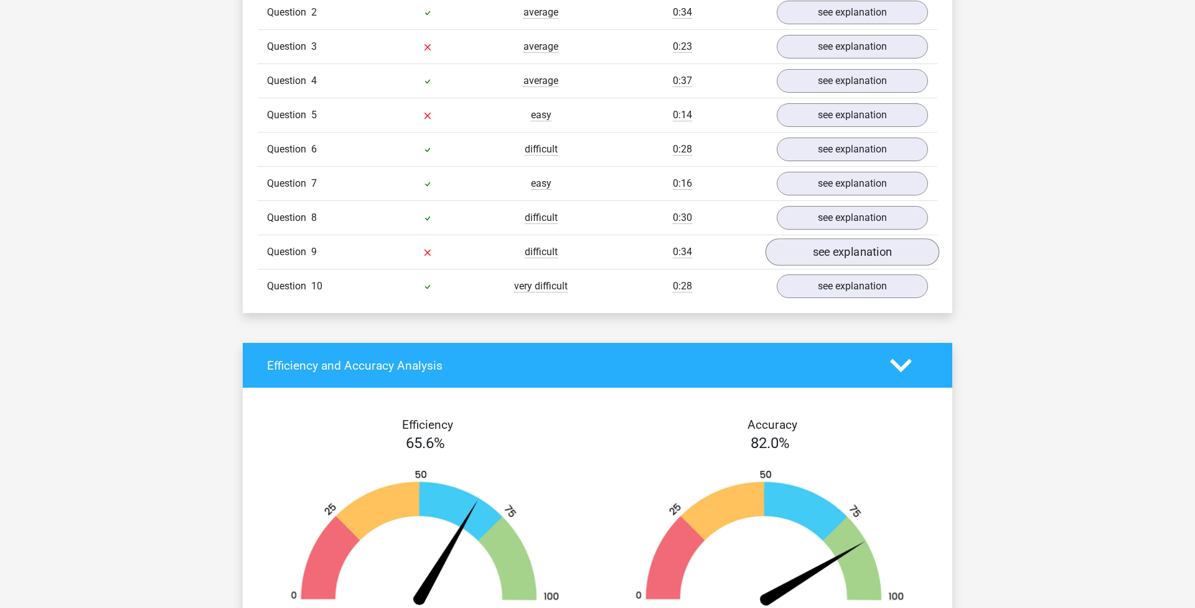
click at [800, 238] on link "see explanation" at bounding box center [853, 251] width 174 height 27
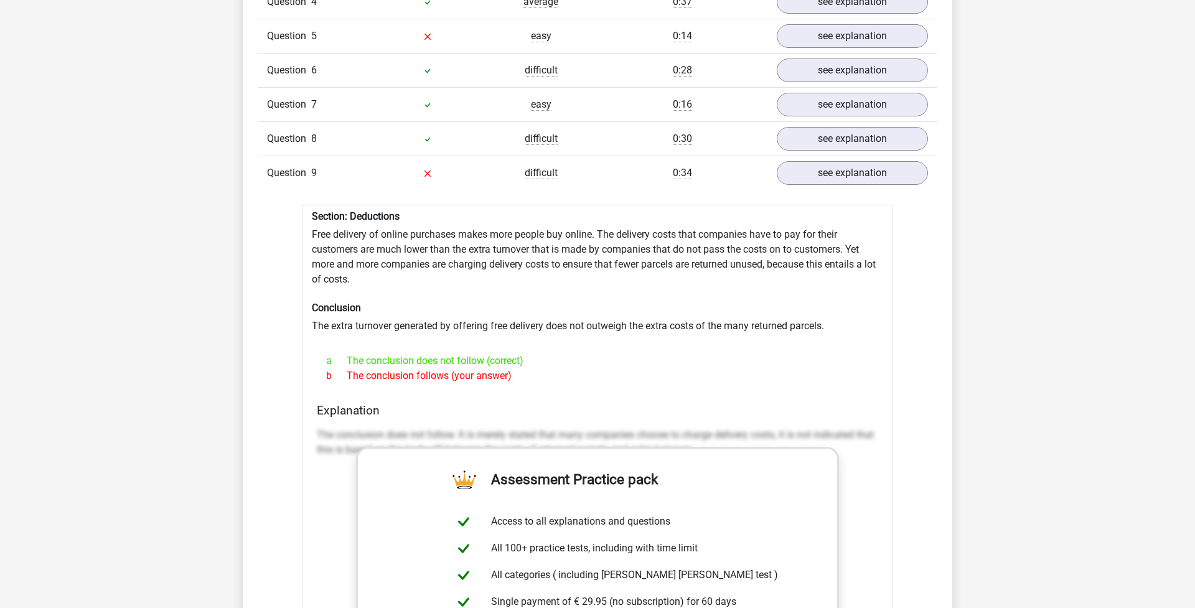
scroll to position [1135, 0]
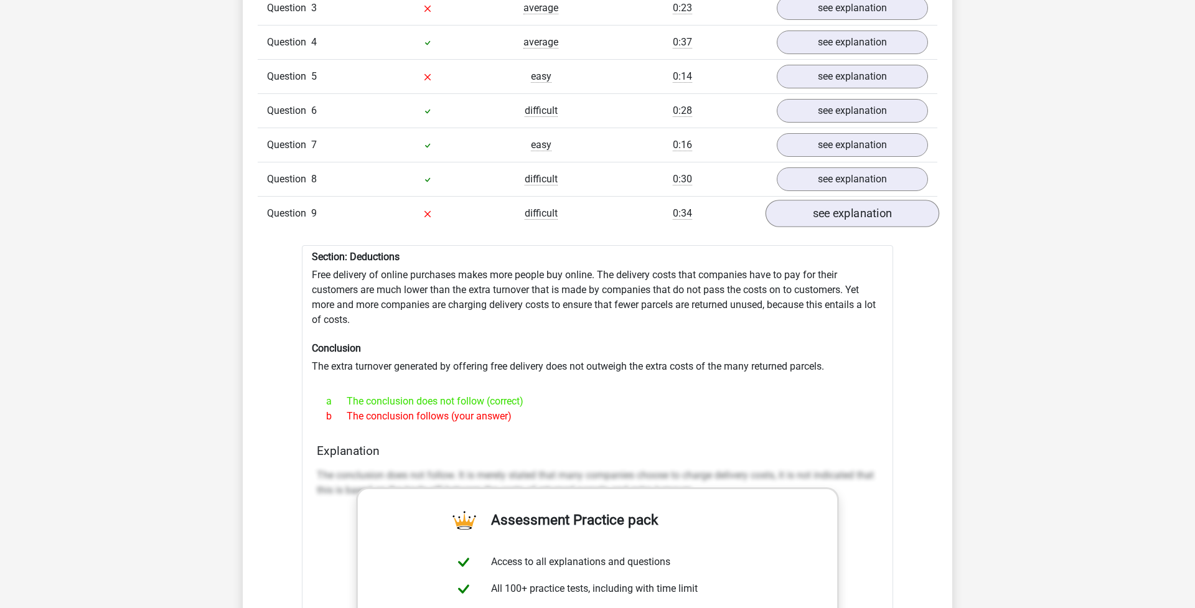
click at [831, 210] on link "see explanation" at bounding box center [853, 213] width 174 height 27
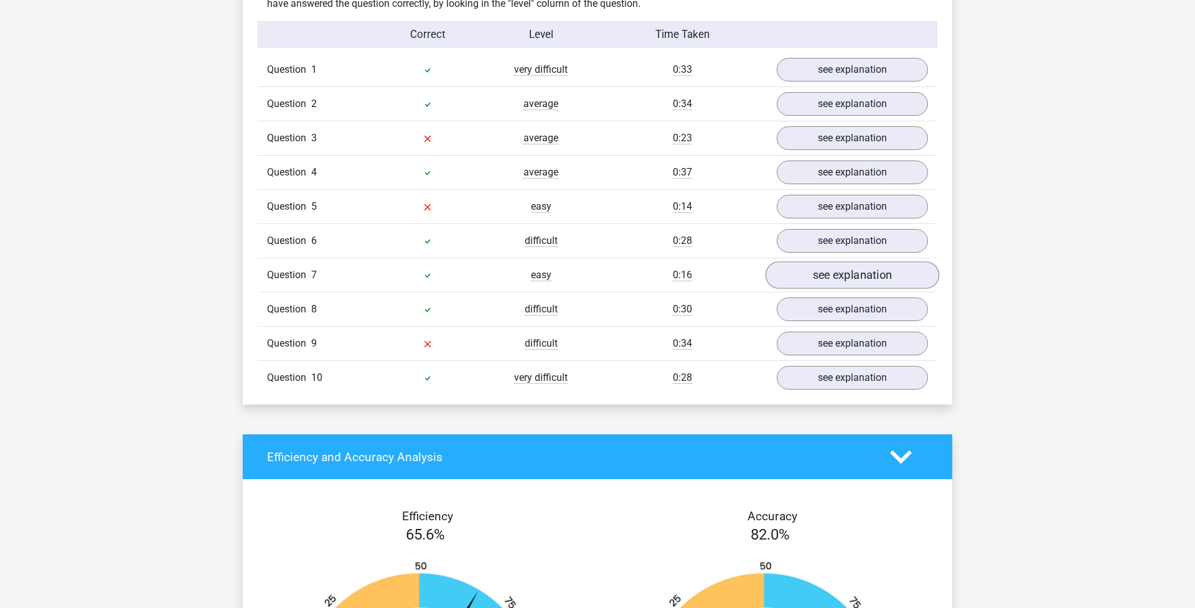
scroll to position [1004, 0]
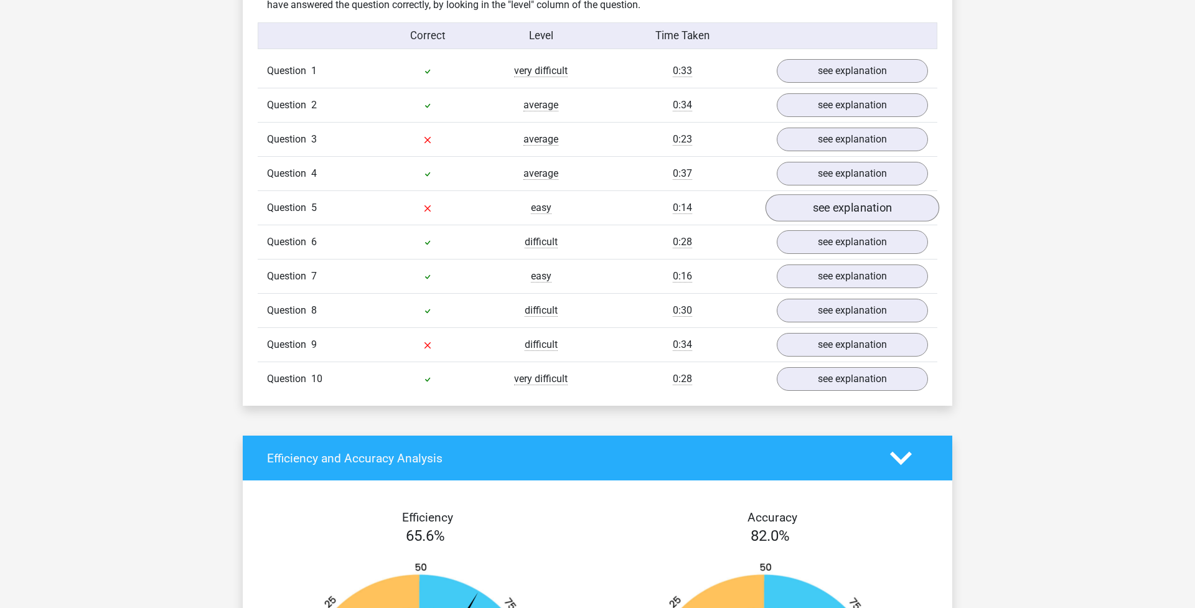
click at [826, 200] on link "see explanation" at bounding box center [853, 207] width 174 height 27
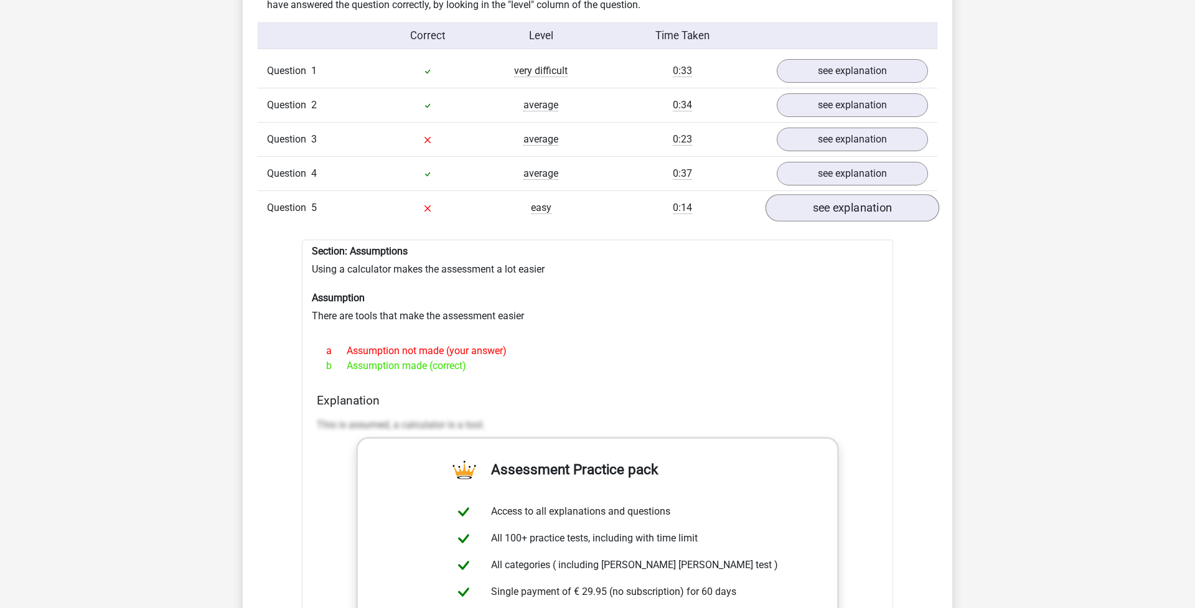
click at [822, 200] on link "see explanation" at bounding box center [853, 207] width 174 height 27
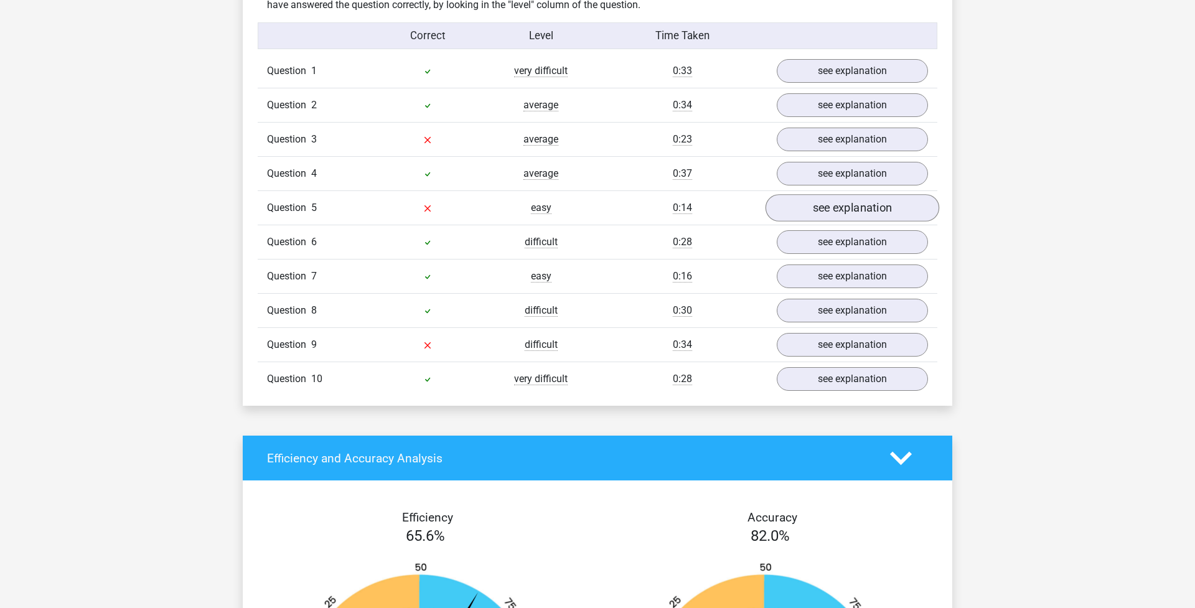
click at [897, 194] on link "see explanation" at bounding box center [853, 207] width 174 height 27
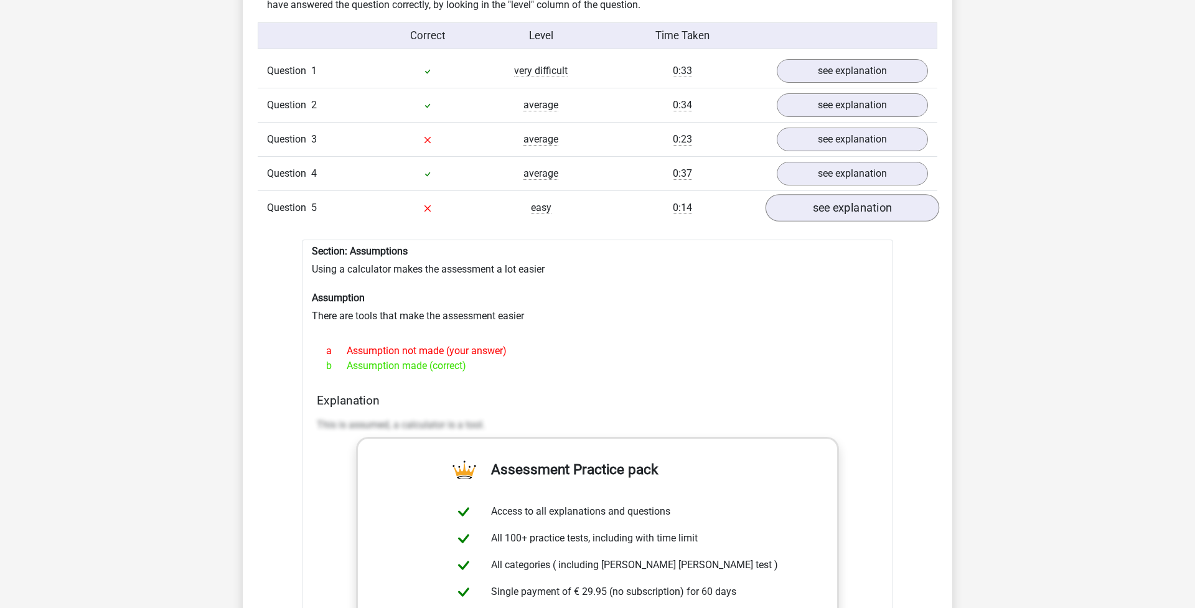
click at [897, 194] on link "see explanation" at bounding box center [853, 207] width 174 height 27
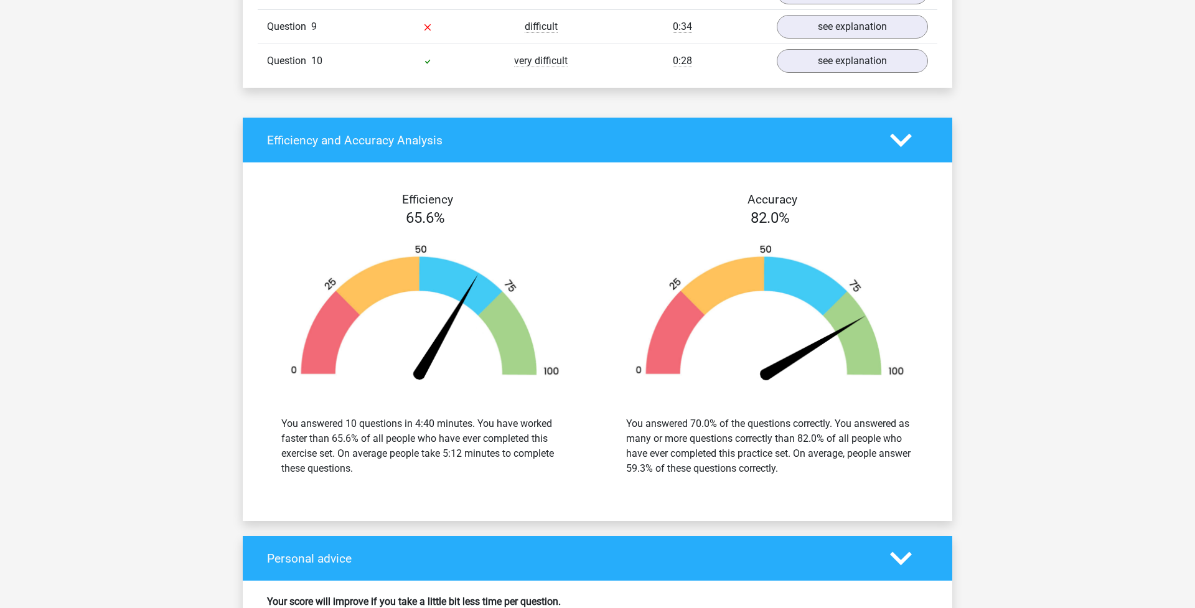
scroll to position [1331, 0]
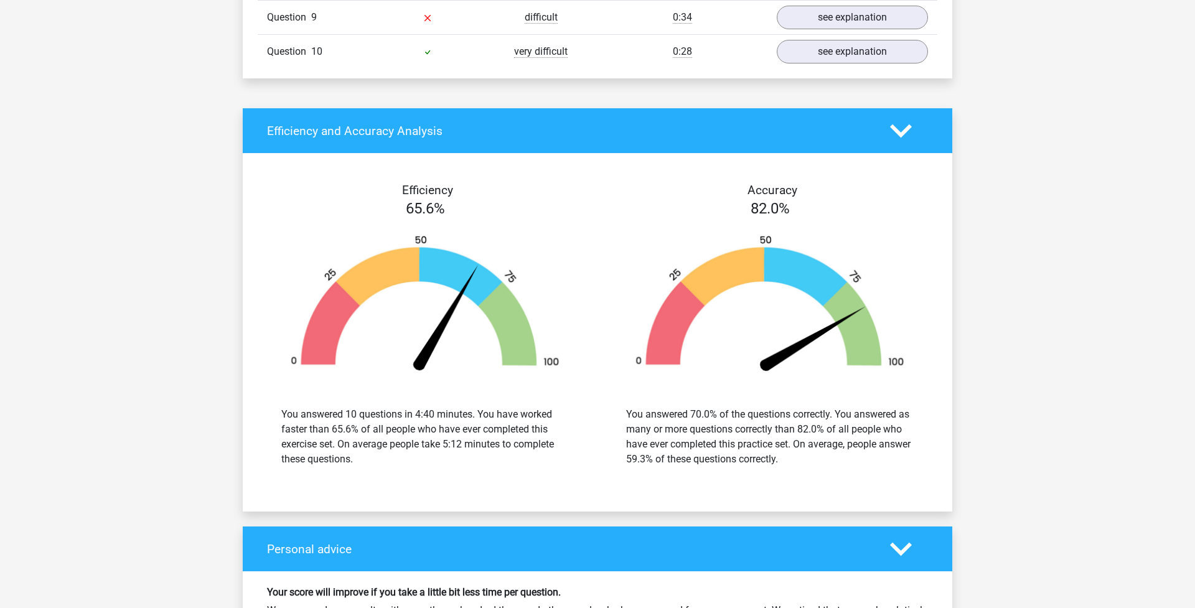
drag, startPoint x: 624, startPoint y: 405, endPoint x: 820, endPoint y: 456, distance: 202.0
click at [820, 456] on div "You answered 70.0% of the questions correctly. You answered as many or more que…" at bounding box center [770, 437] width 306 height 60
click at [617, 457] on div "You answered 70.0% of the questions correctly. You answered as many or more que…" at bounding box center [770, 437] width 306 height 60
drag, startPoint x: 284, startPoint y: 407, endPoint x: 358, endPoint y: 449, distance: 84.8
click at [358, 449] on div "You answered 10 questions in 4:40 minutes. You have worked faster than 65.6% of…" at bounding box center [425, 437] width 288 height 60
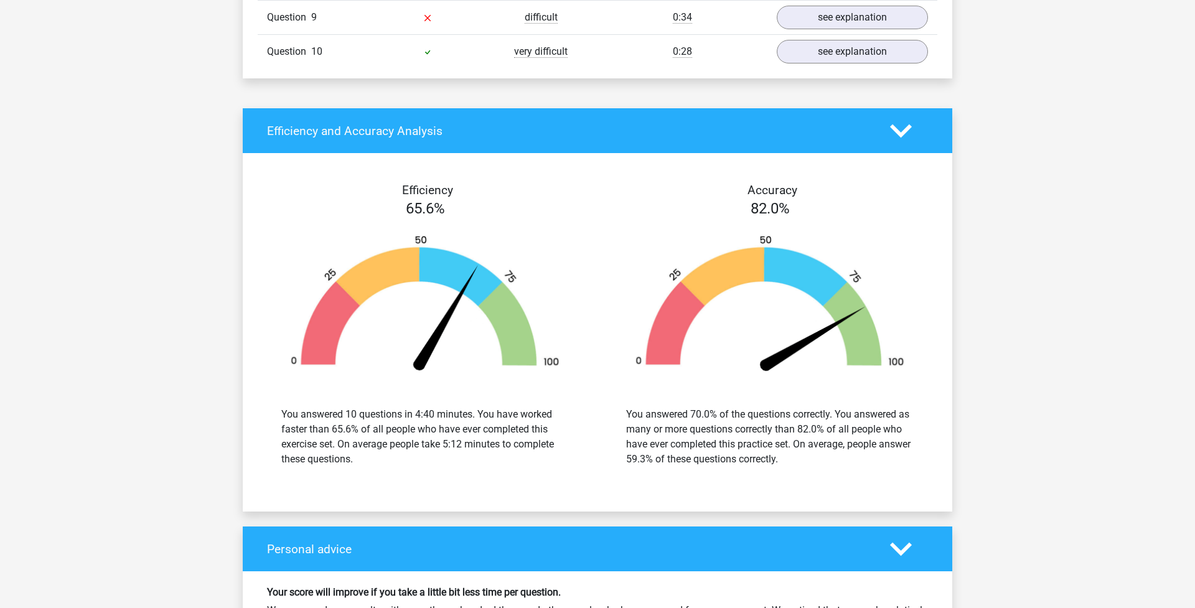
click at [358, 449] on div "You answered 10 questions in 4:40 minutes. You have worked faster than 65.6% of…" at bounding box center [425, 437] width 288 height 60
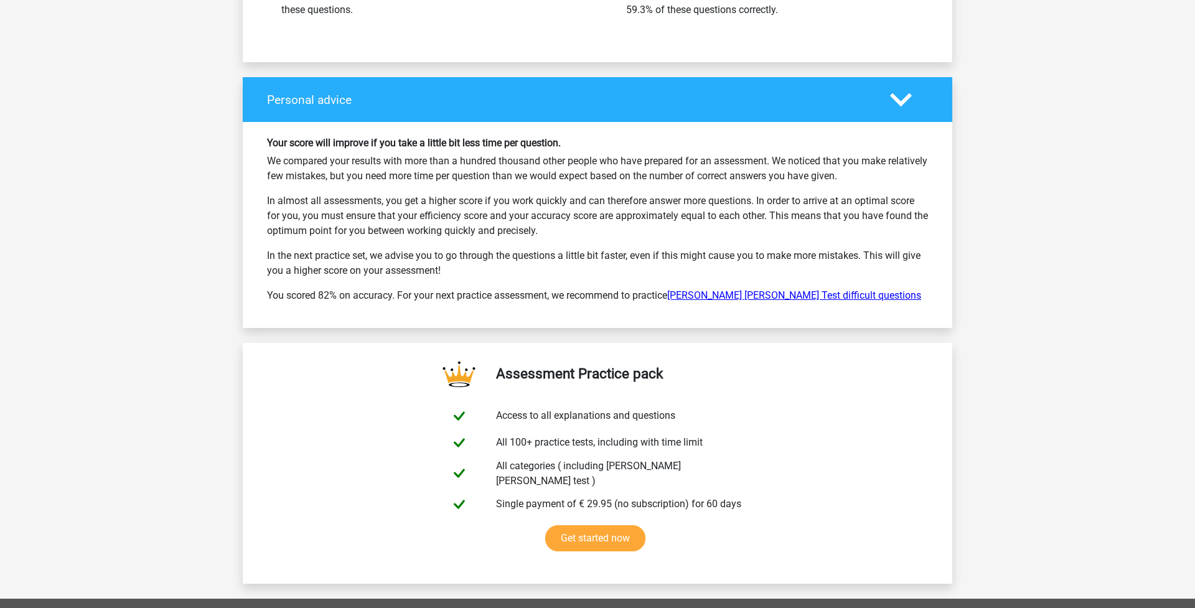
scroll to position [1774, 0]
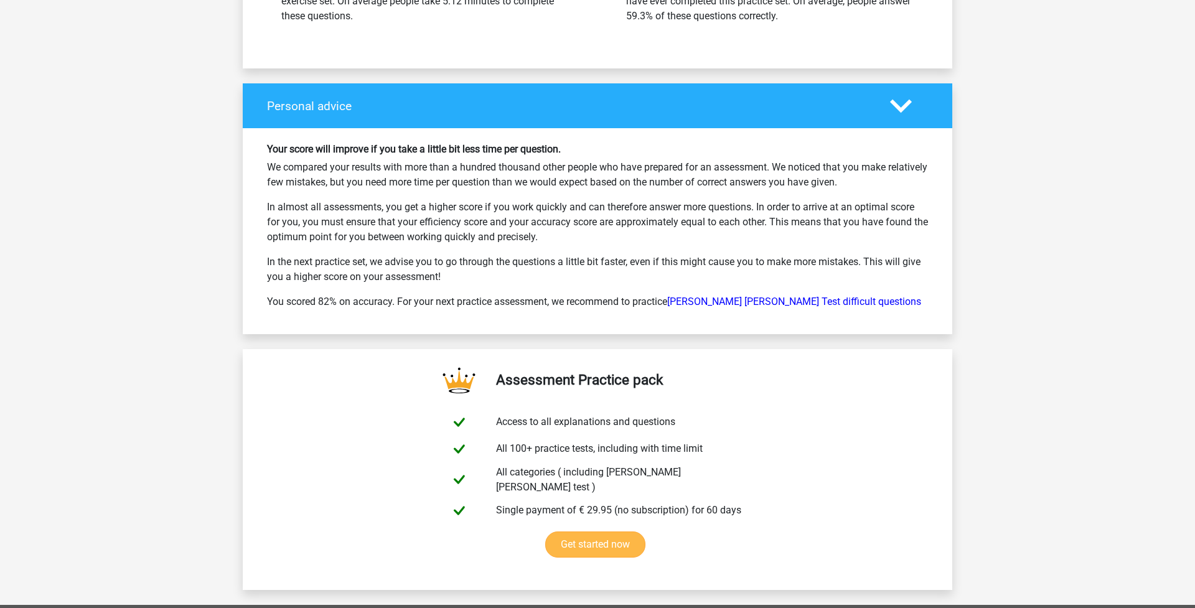
click at [606, 531] on link "Get started now" at bounding box center [595, 544] width 100 height 26
